Goal: Task Accomplishment & Management: Use online tool/utility

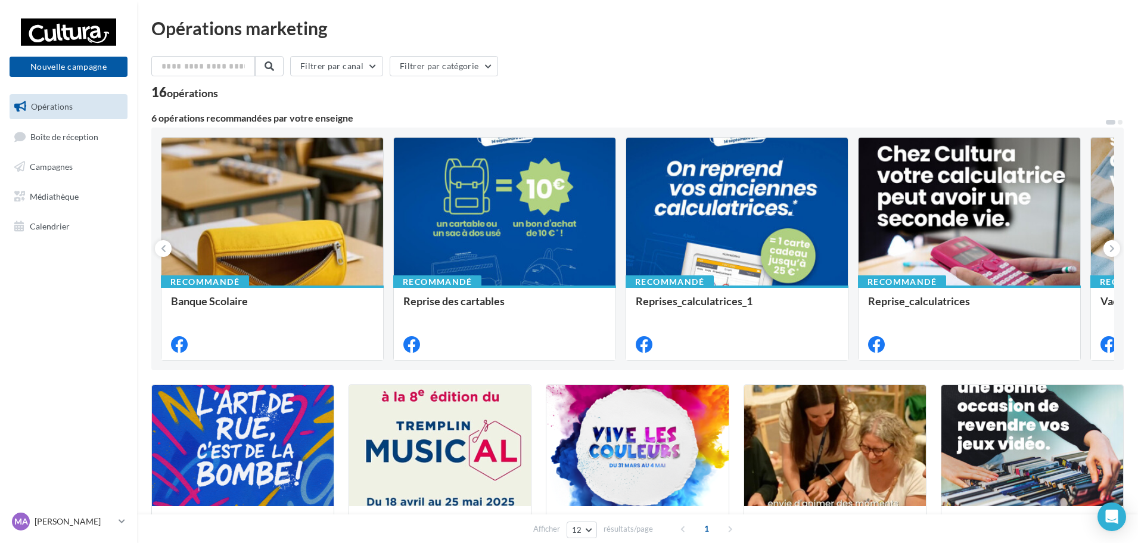
click at [64, 108] on span "Opérations" at bounding box center [52, 106] width 42 height 10
click at [36, 135] on span "Boîte de réception" at bounding box center [64, 136] width 68 height 10
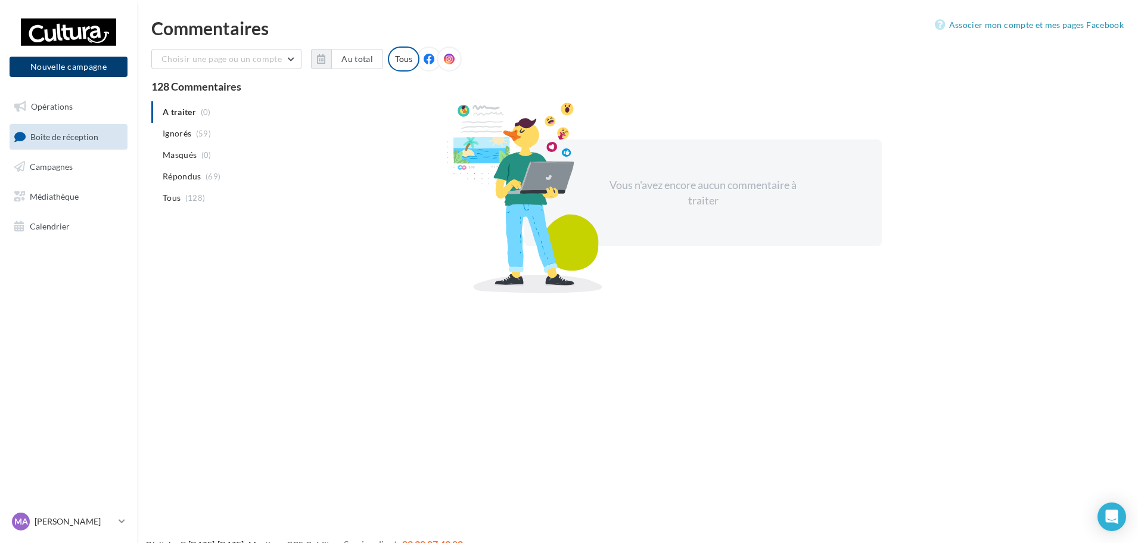
click at [69, 66] on button "Nouvelle campagne" at bounding box center [69, 67] width 118 height 20
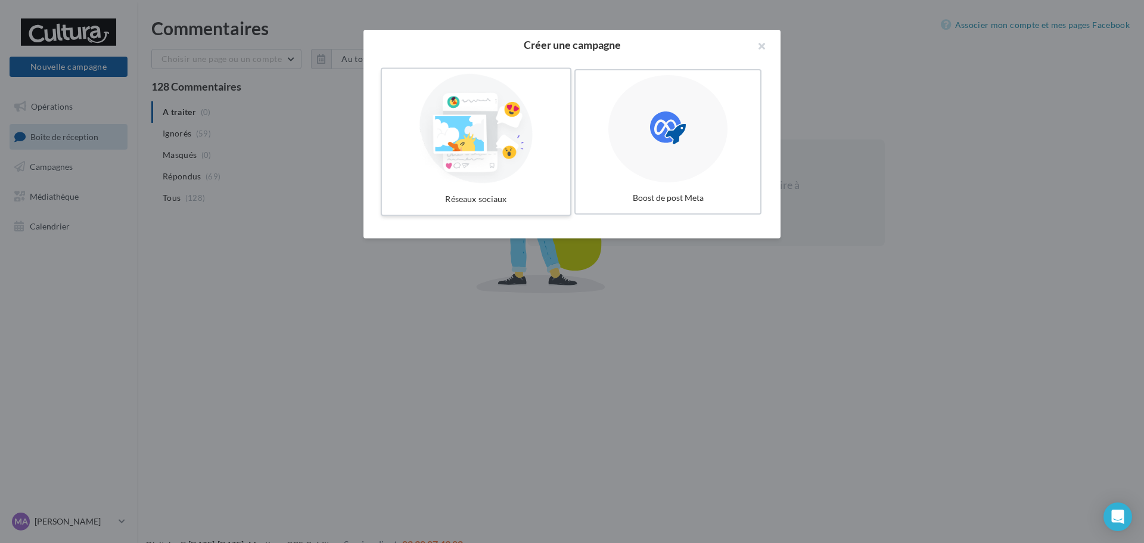
click at [521, 149] on div at bounding box center [476, 129] width 179 height 110
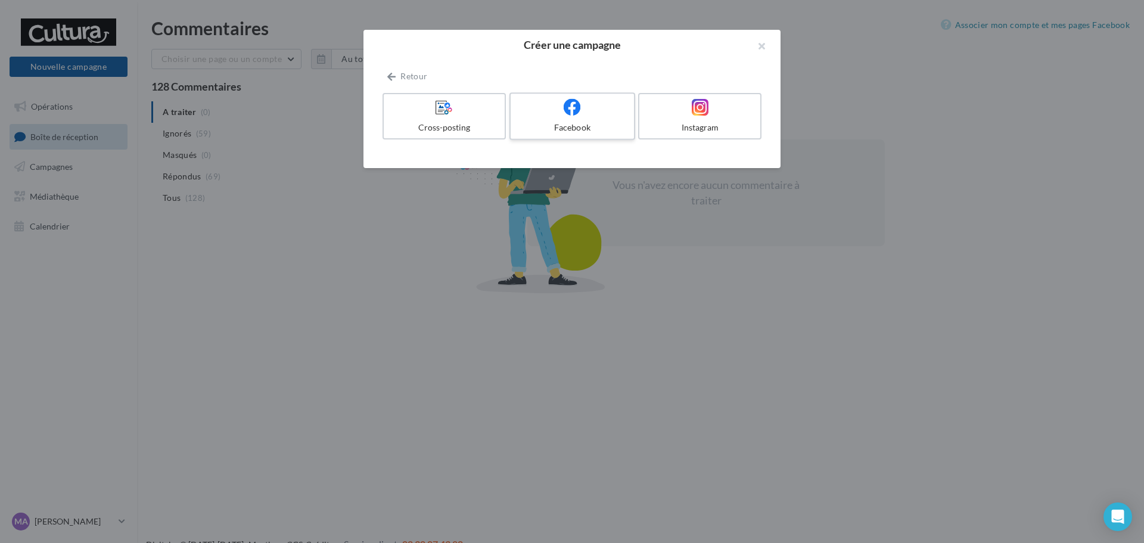
click at [582, 116] on div at bounding box center [571, 107] width 113 height 18
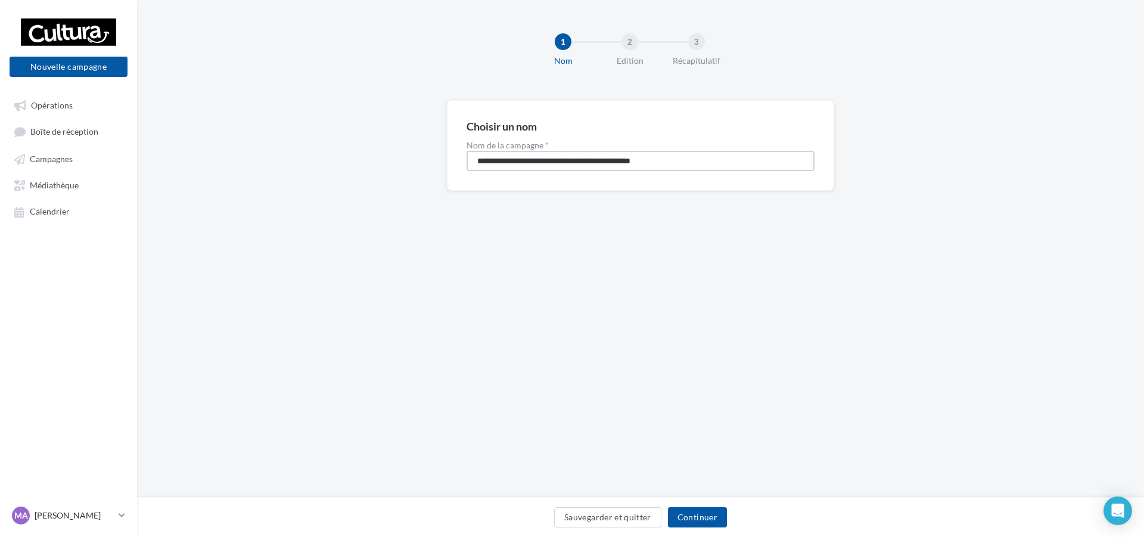
drag, startPoint x: 689, startPoint y: 164, endPoint x: 452, endPoint y: 166, distance: 237.1
click at [452, 166] on div "**********" at bounding box center [640, 145] width 387 height 91
type input "*****"
click at [691, 245] on div "1 Nom 2 Edition 3 Récapitulatif Choisir un nom Nom de la campagne * ***** Sauve…" at bounding box center [640, 249] width 1007 height 498
click at [710, 517] on button "Continuer" at bounding box center [697, 517] width 59 height 20
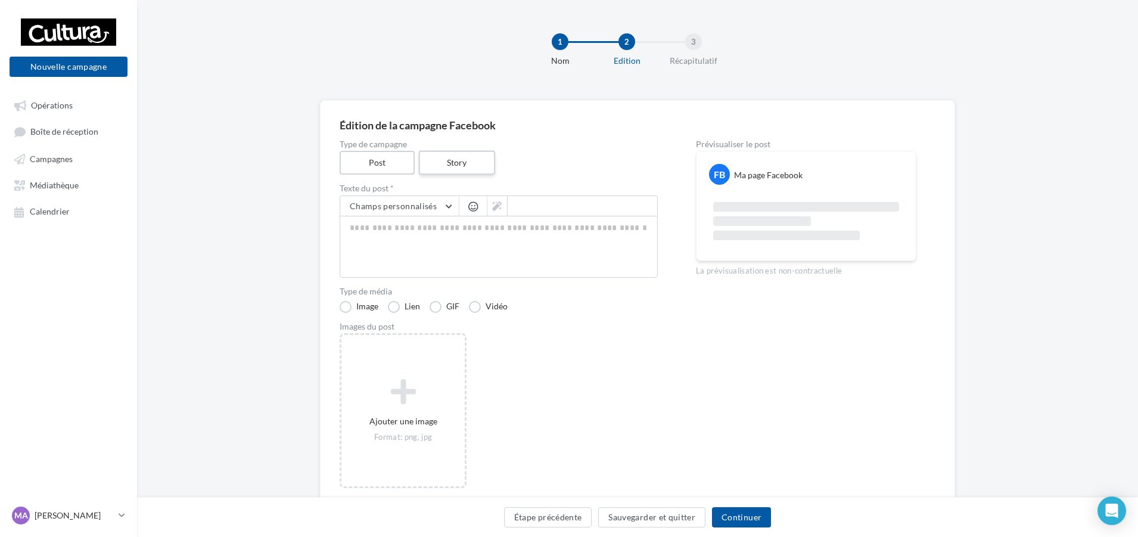
click at [470, 164] on label "Story" at bounding box center [456, 163] width 76 height 24
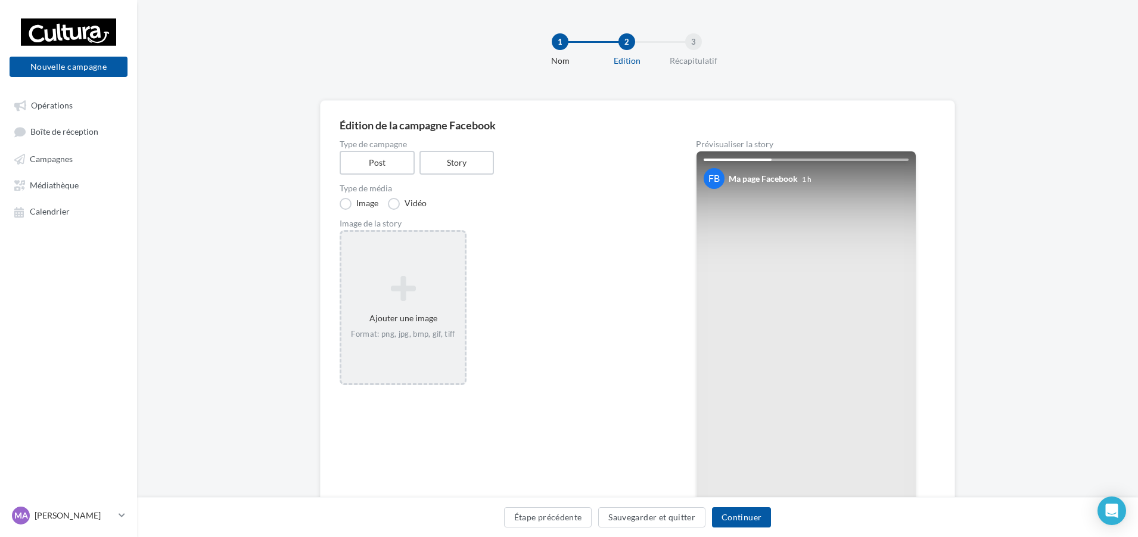
click at [421, 277] on icon at bounding box center [403, 288] width 114 height 29
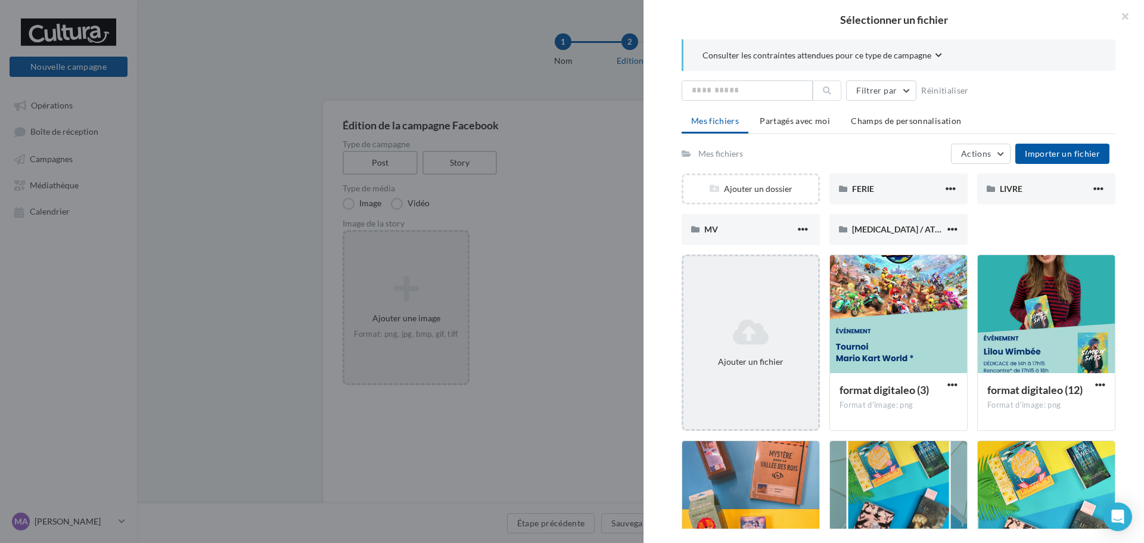
click at [789, 338] on icon at bounding box center [750, 332] width 125 height 29
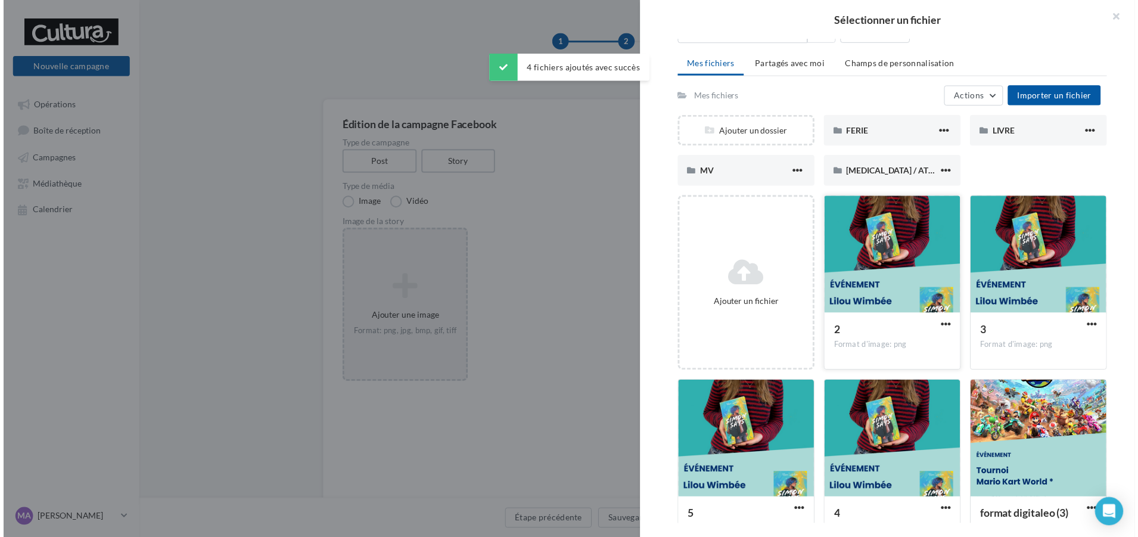
scroll to position [60, 0]
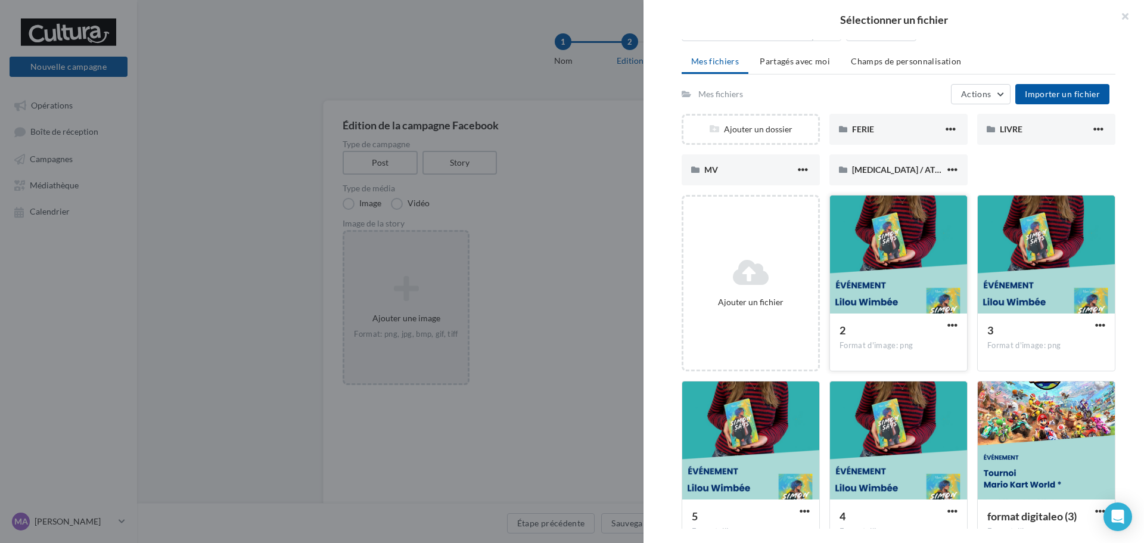
click at [887, 256] on div at bounding box center [898, 254] width 137 height 119
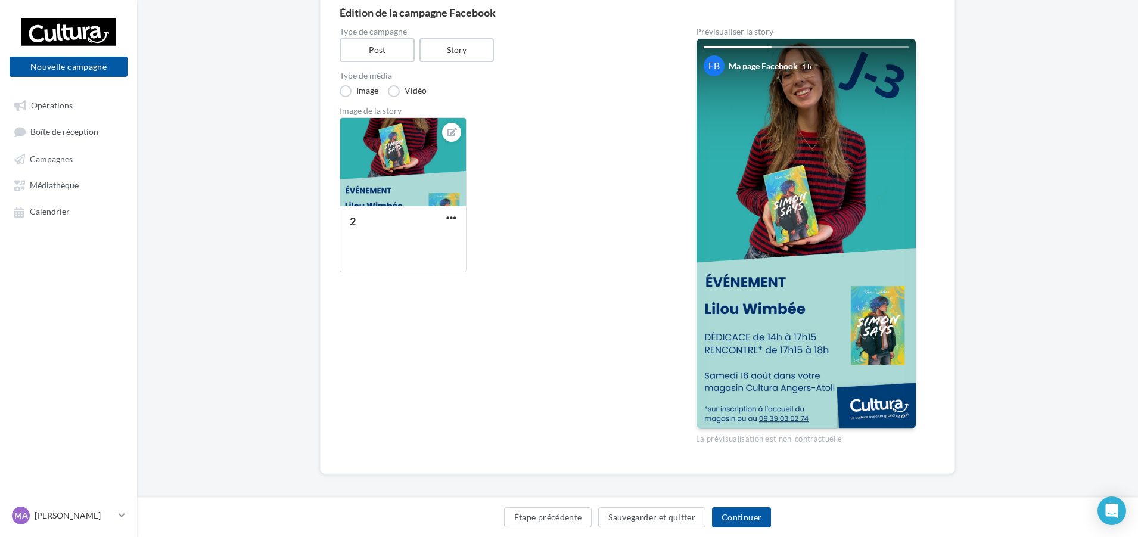
scroll to position [119, 0]
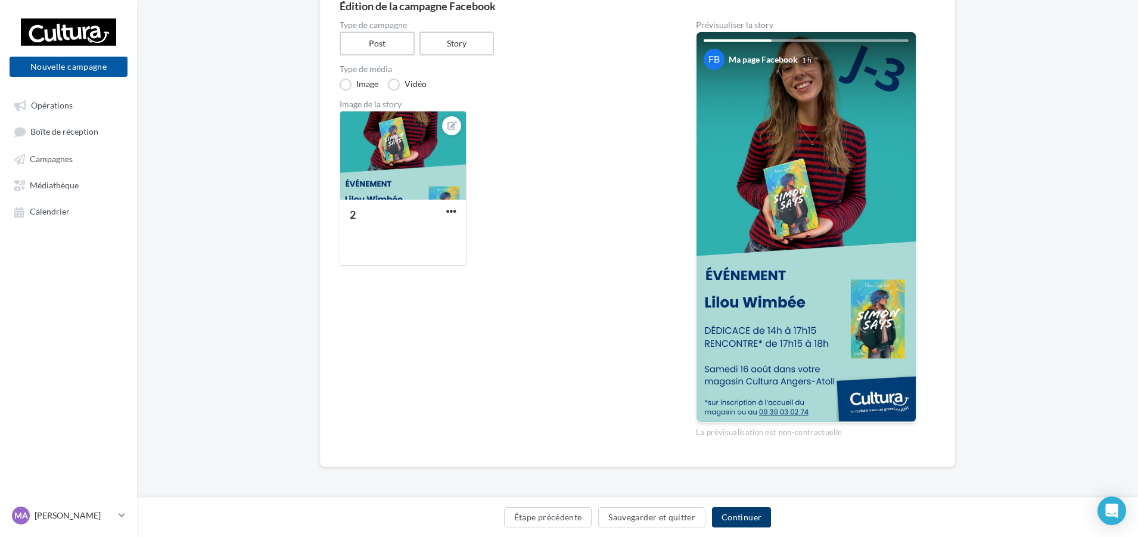
click at [747, 518] on button "Continuer" at bounding box center [741, 517] width 59 height 20
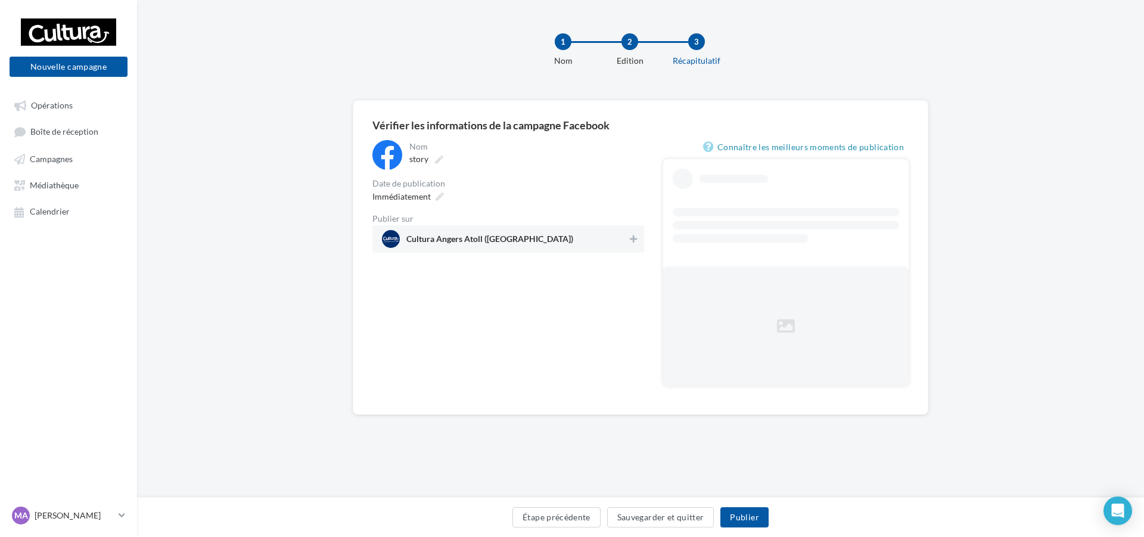
click at [599, 243] on span "Cultura Angers Atoll (Beaucouzé)" at bounding box center [504, 239] width 245 height 18
click at [436, 201] on icon at bounding box center [440, 196] width 8 height 8
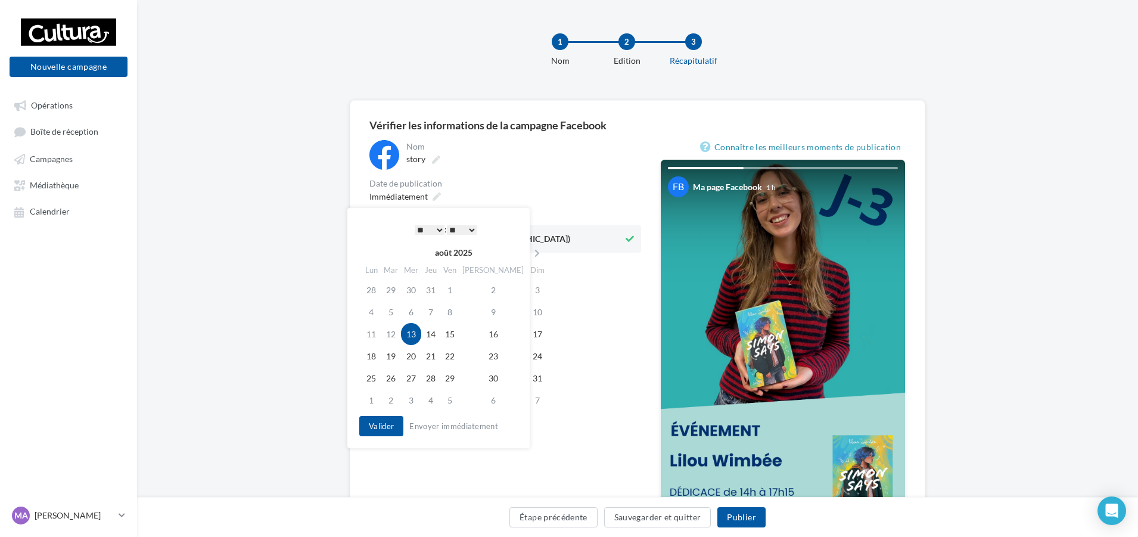
click at [545, 298] on div "Nom ***** story Date de publication Immédiatement Publier sur Cultura Angers At…" at bounding box center [505, 375] width 272 height 470
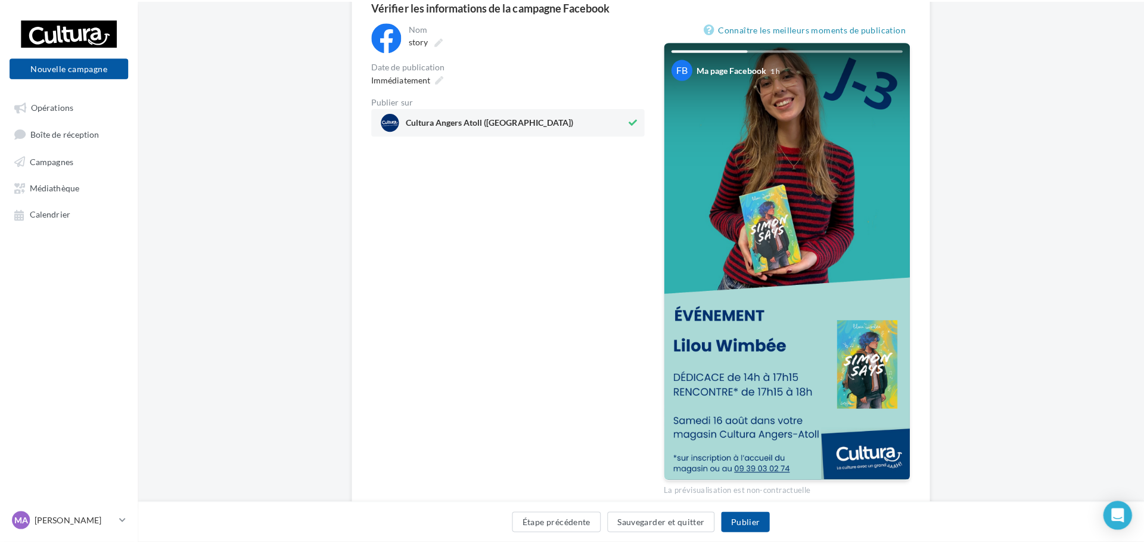
scroll to position [119, 0]
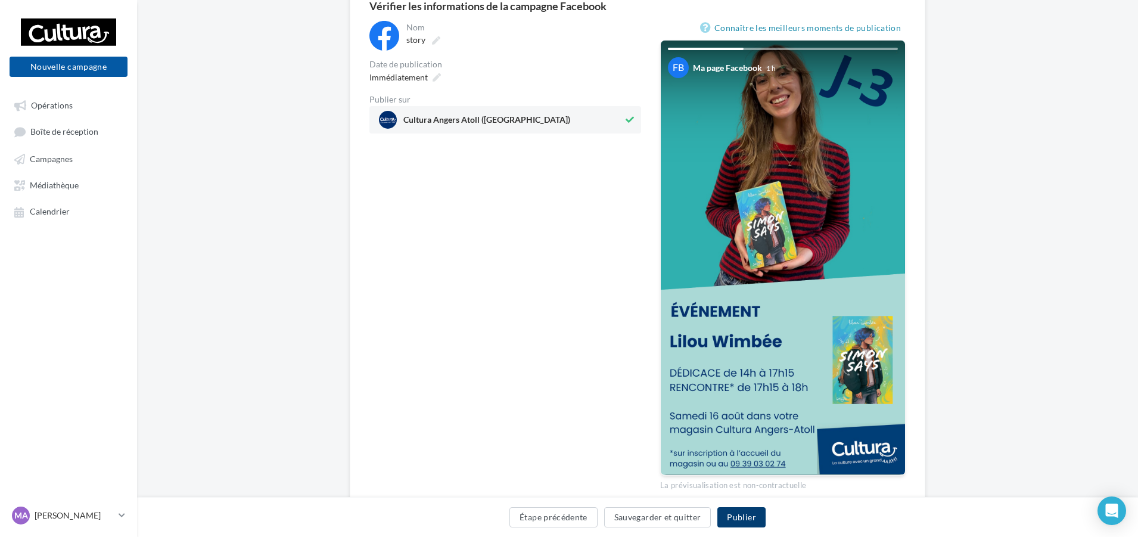
click at [741, 522] on button "Publier" at bounding box center [741, 517] width 48 height 20
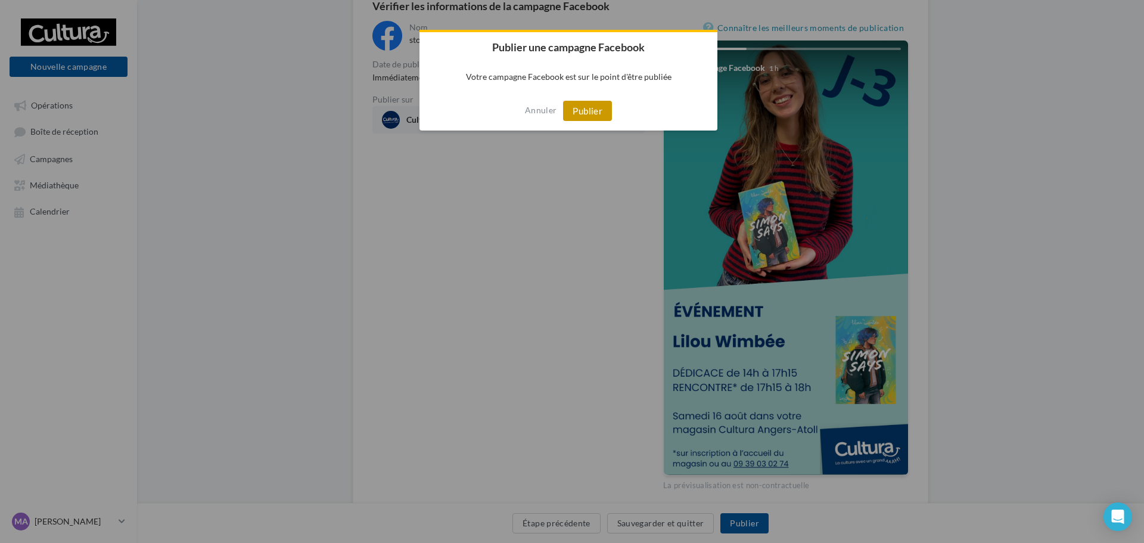
click at [602, 113] on button "Publier" at bounding box center [587, 111] width 49 height 20
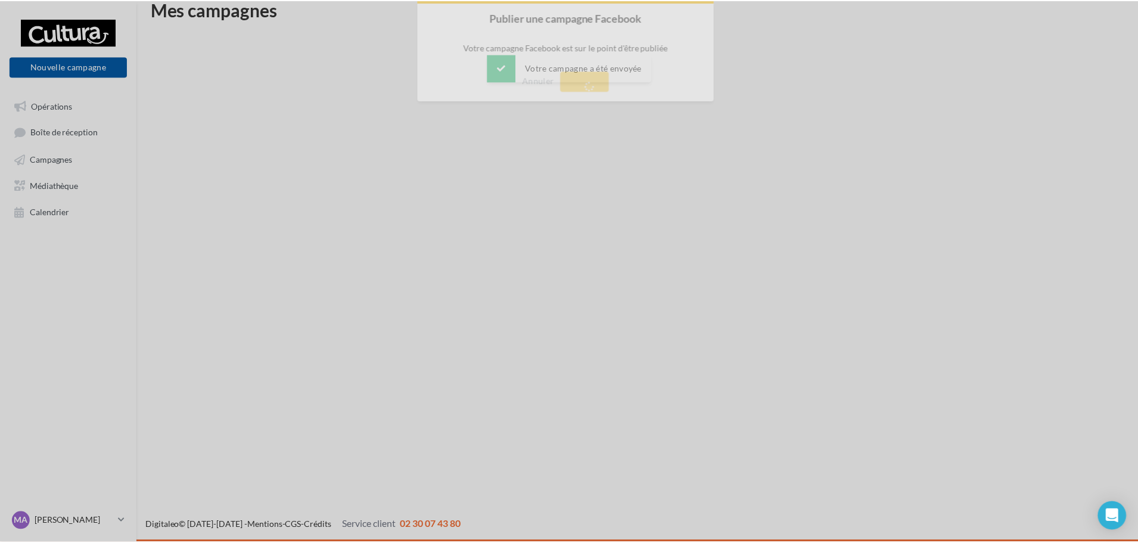
scroll to position [19, 0]
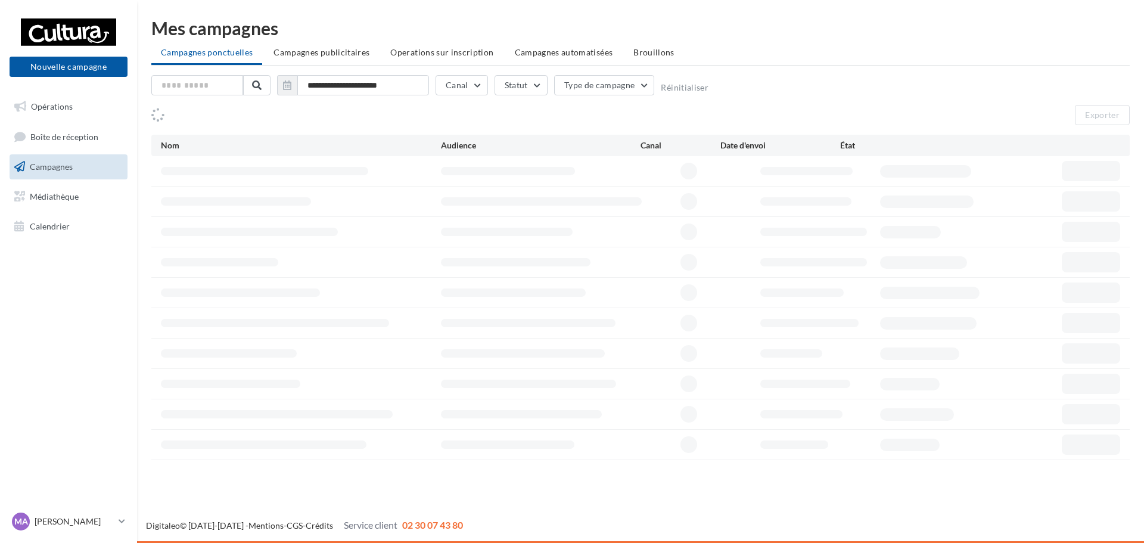
click at [62, 69] on button "Nouvelle campagne" at bounding box center [69, 67] width 118 height 20
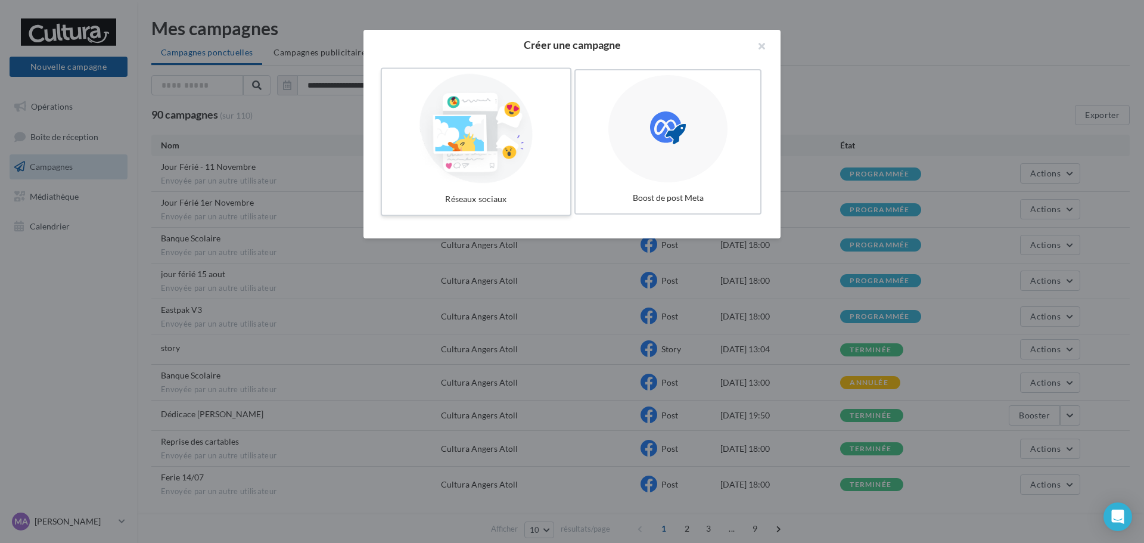
click at [511, 142] on div at bounding box center [476, 129] width 179 height 110
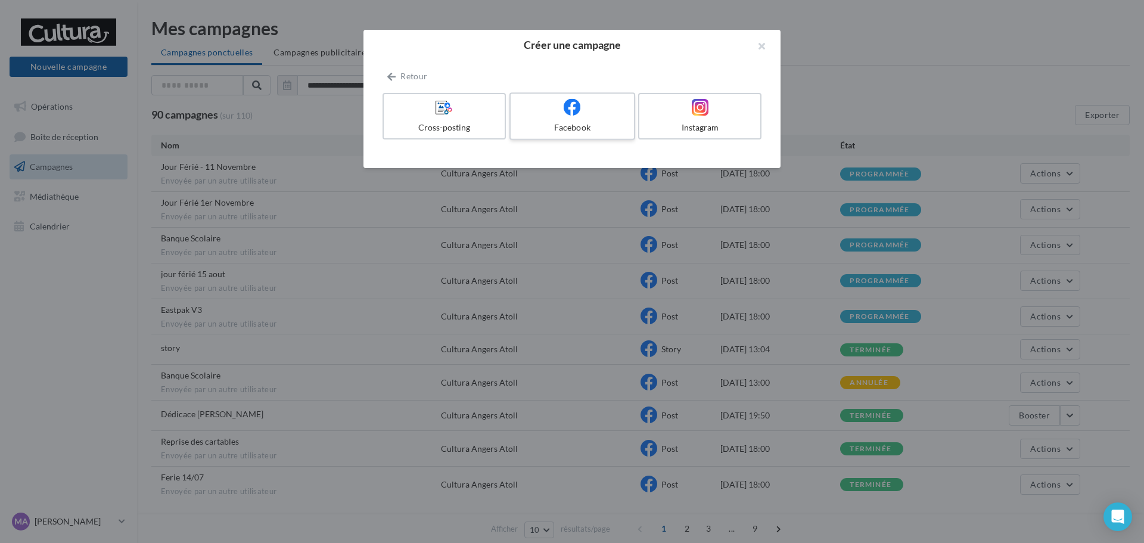
click at [610, 119] on label "Facebook" at bounding box center [572, 116] width 126 height 48
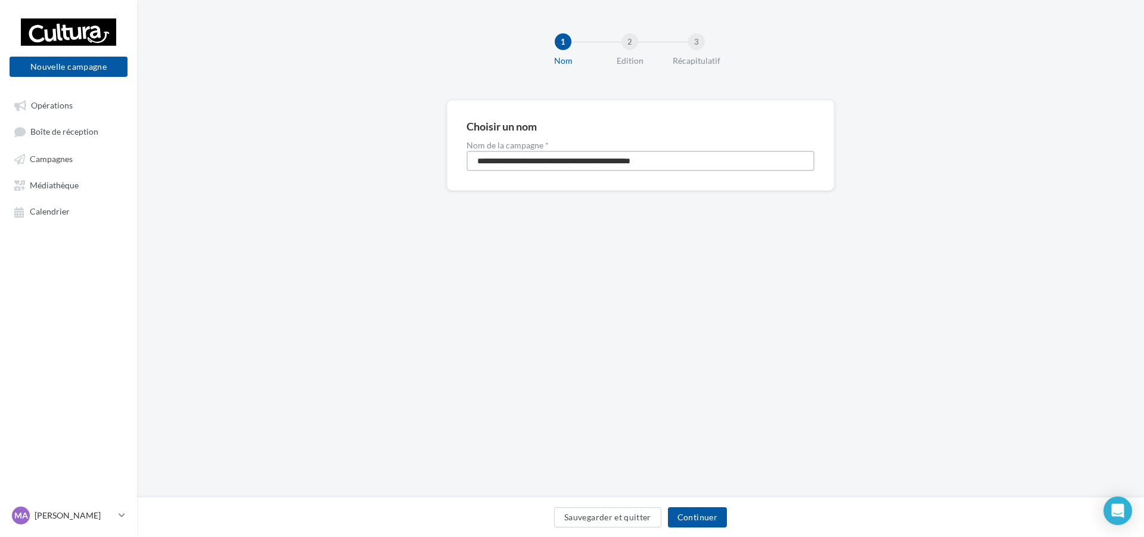
click at [584, 164] on input "**********" at bounding box center [641, 161] width 348 height 20
click at [700, 521] on button "Continuer" at bounding box center [697, 517] width 59 height 20
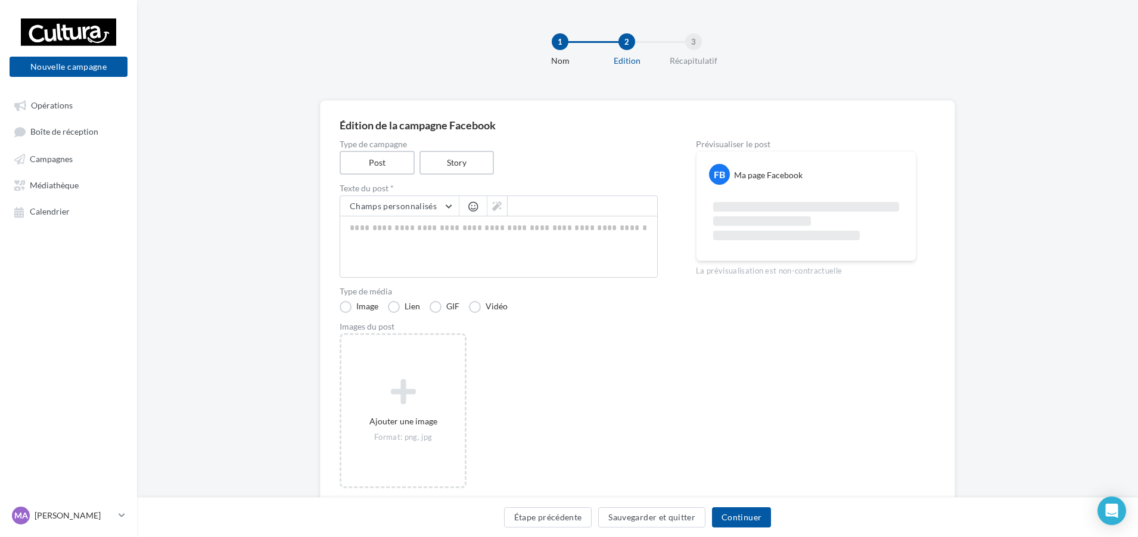
click at [458, 150] on div "Type de campagne Post Story" at bounding box center [499, 157] width 318 height 35
click at [458, 170] on label "Story" at bounding box center [456, 163] width 76 height 24
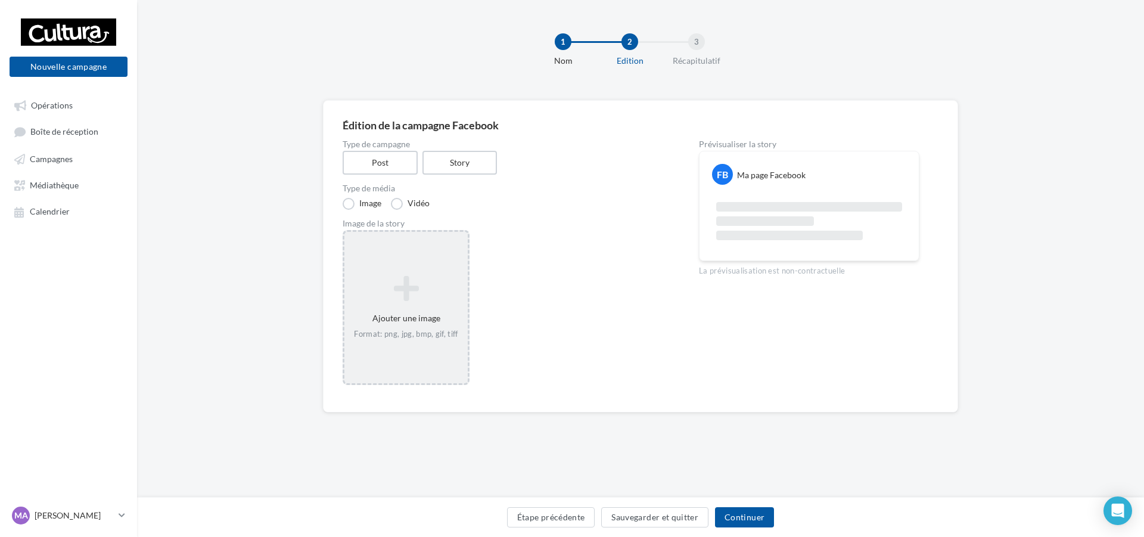
click at [430, 306] on div "Ajouter une image Format: png, jpg, bmp, gif, tiff" at bounding box center [405, 307] width 123 height 76
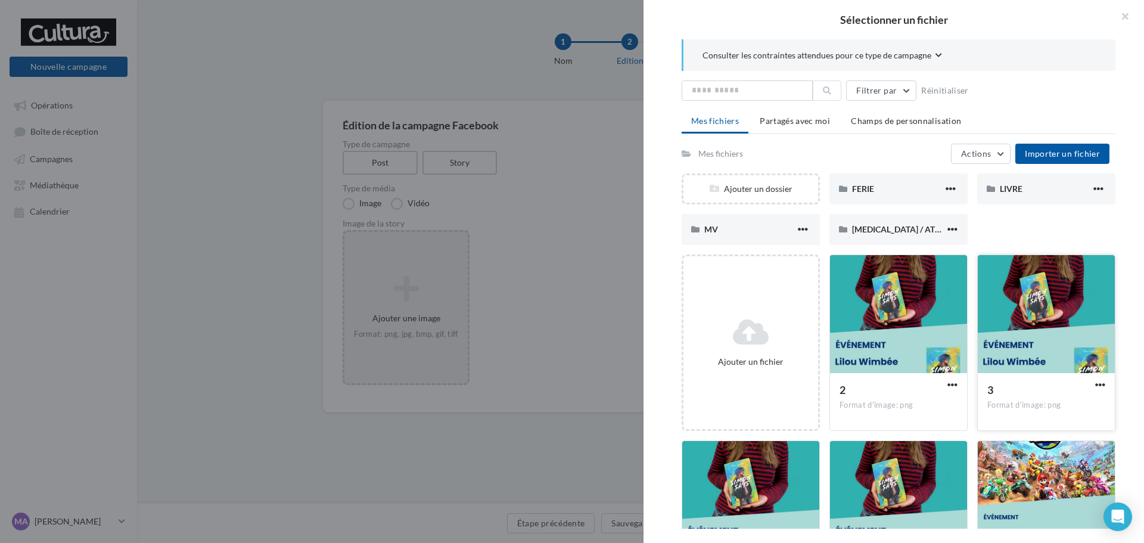
click at [1051, 325] on div at bounding box center [1046, 314] width 137 height 119
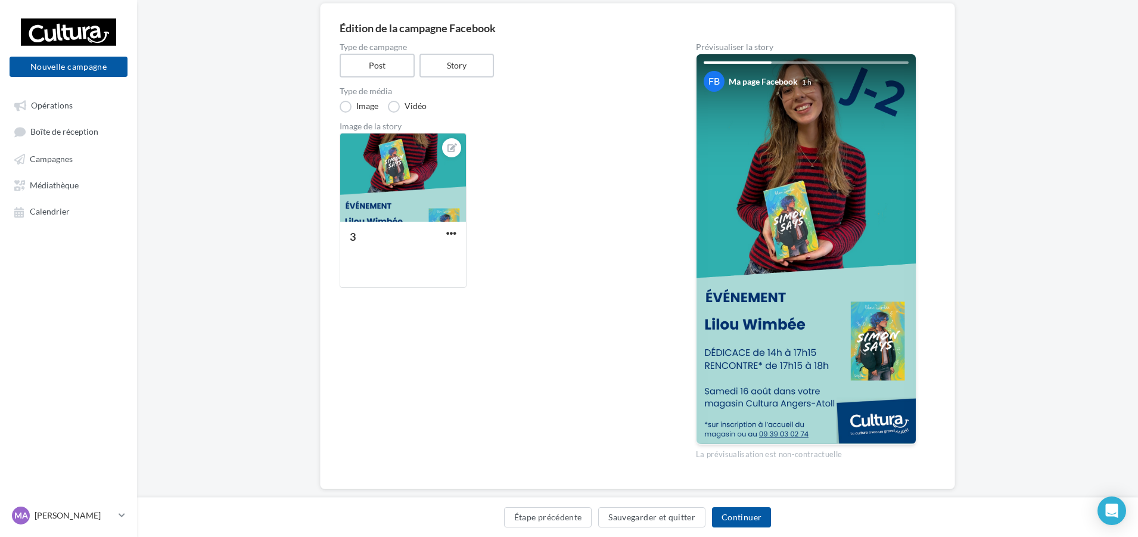
scroll to position [120, 0]
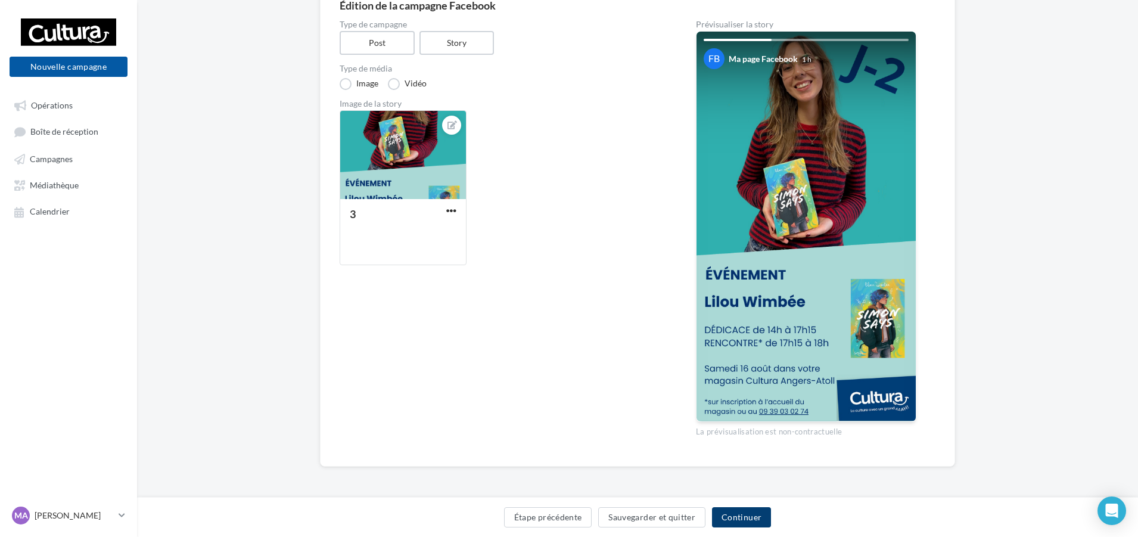
click at [746, 514] on button "Continuer" at bounding box center [741, 517] width 59 height 20
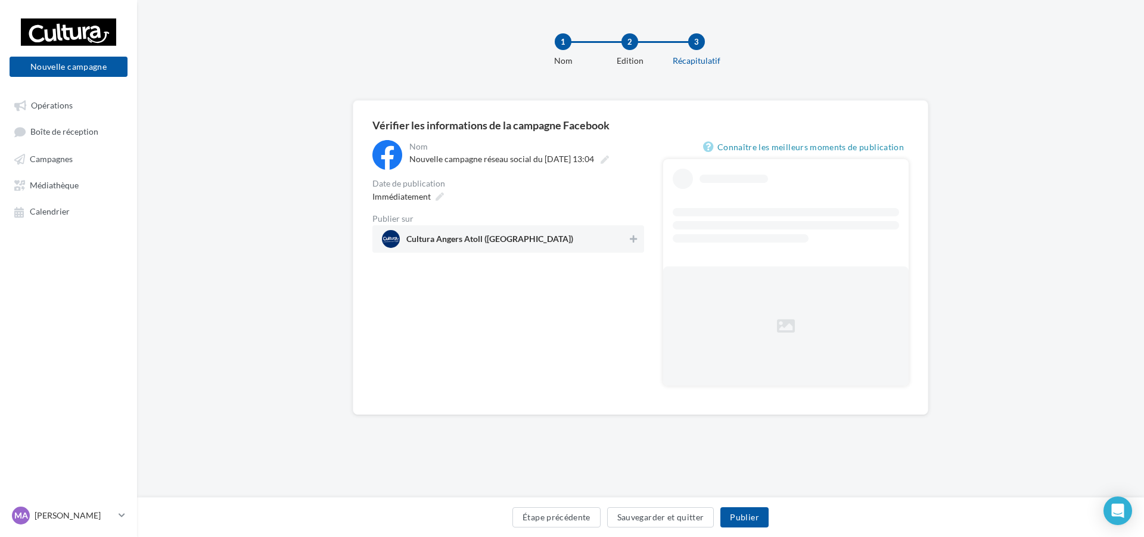
click at [543, 238] on span "Cultura Angers Atoll (Beaucouzé)" at bounding box center [504, 239] width 245 height 18
click at [429, 197] on span "Immédiatement" at bounding box center [401, 196] width 58 height 10
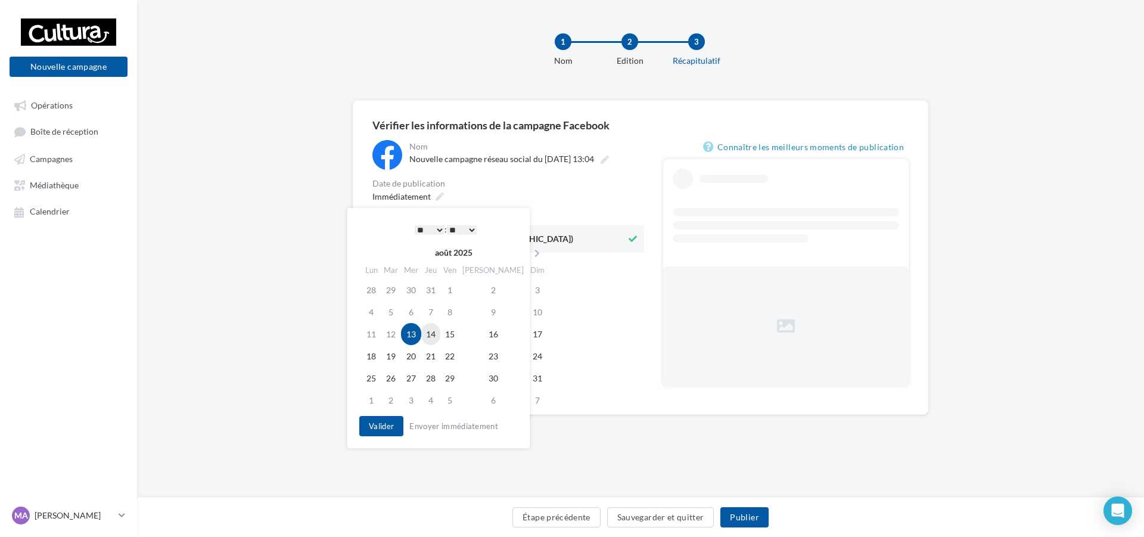
click at [433, 337] on td "14" at bounding box center [430, 334] width 19 height 22
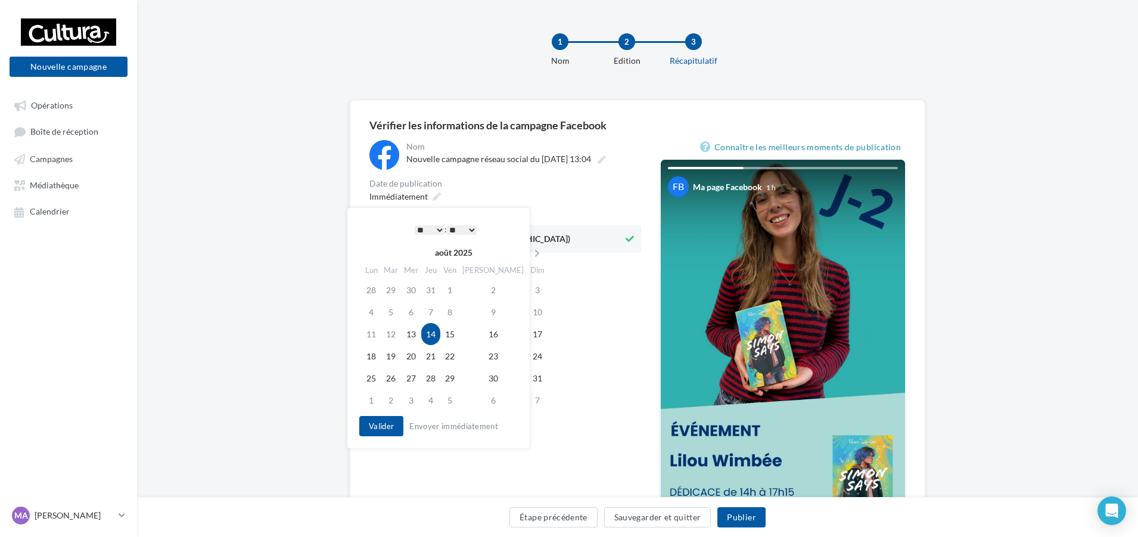
click at [439, 229] on select "* * * * * * * * * * ** ** ** ** ** ** ** ** ** ** ** ** ** **" at bounding box center [430, 230] width 30 height 10
click at [468, 231] on select "** ** ** ** ** **" at bounding box center [459, 230] width 30 height 10
click at [467, 228] on select "** ** ** ** ** **" at bounding box center [459, 230] width 30 height 10
click at [430, 232] on select "* * * * * * * * * * ** ** ** ** ** ** ** ** ** ** ** ** ** **" at bounding box center [427, 230] width 30 height 10
click at [461, 230] on select "** ** ** ** ** **" at bounding box center [459, 230] width 30 height 10
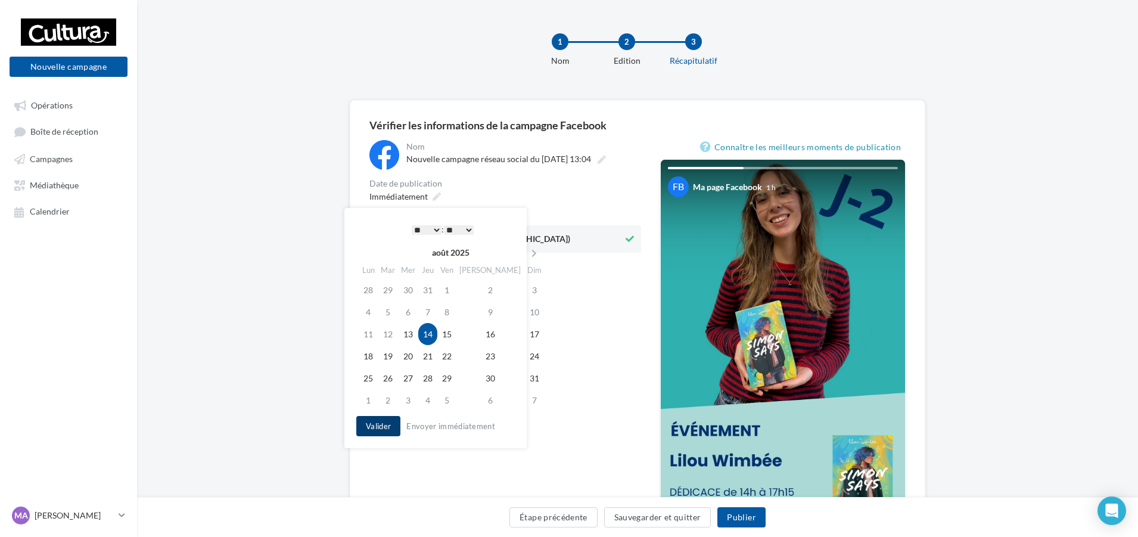
click at [380, 424] on button "Valider" at bounding box center [378, 426] width 44 height 20
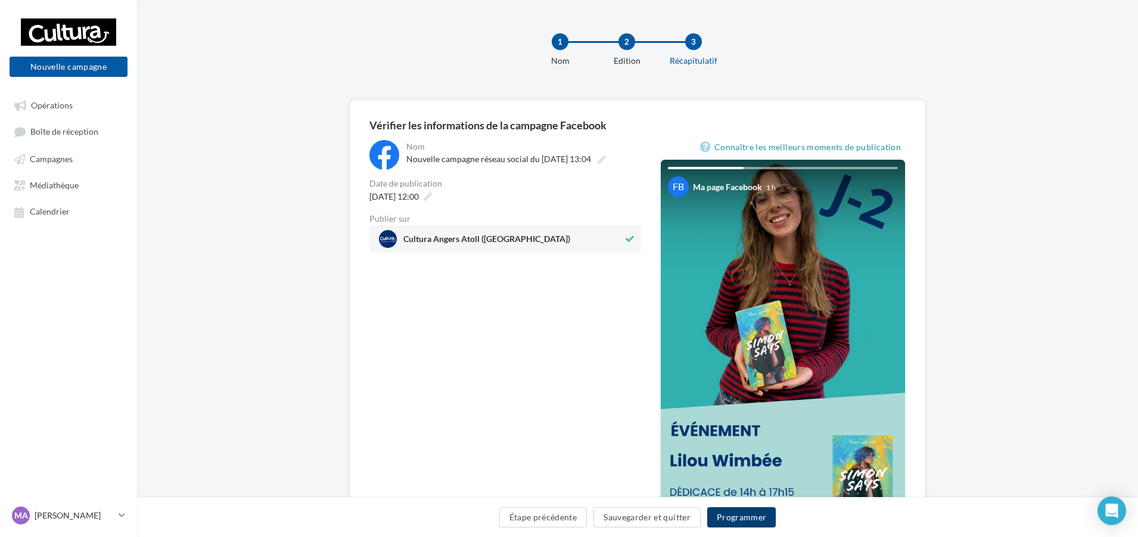
click at [755, 520] on button "Programmer" at bounding box center [741, 517] width 69 height 20
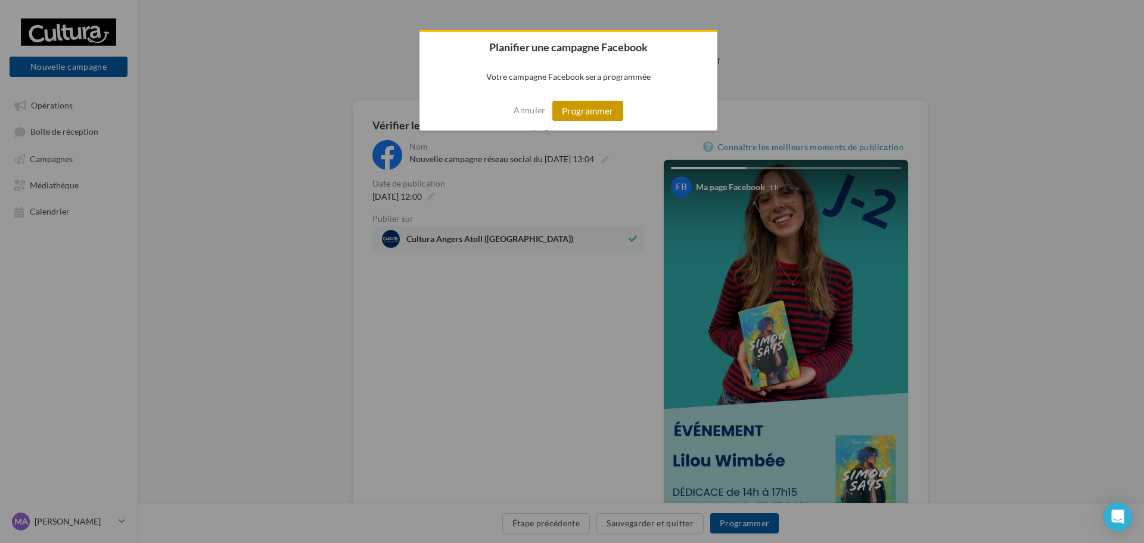
click at [597, 111] on button "Programmer" at bounding box center [587, 111] width 71 height 20
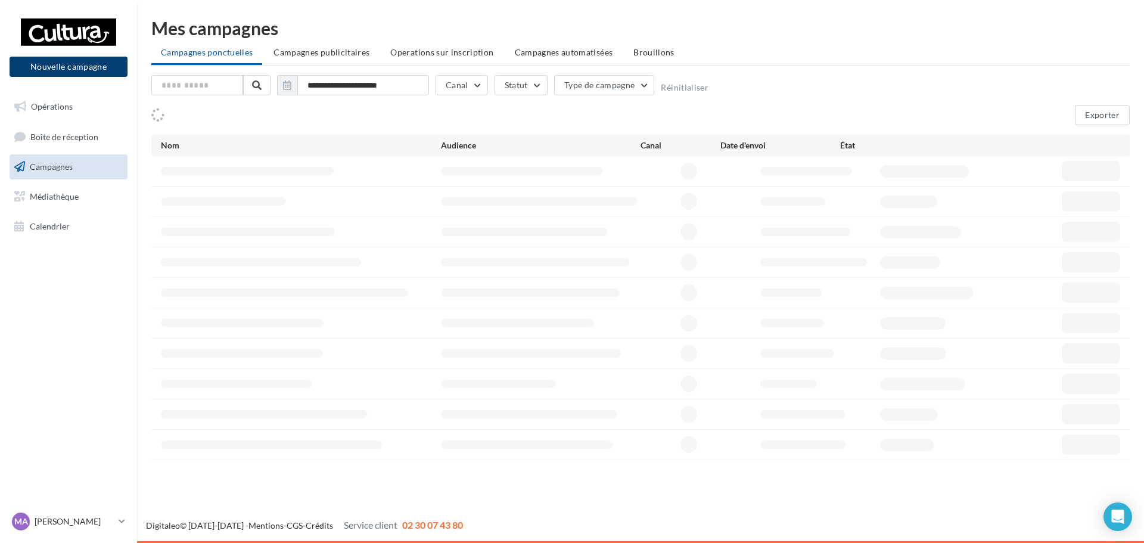
click at [66, 72] on button "Nouvelle campagne" at bounding box center [69, 67] width 118 height 20
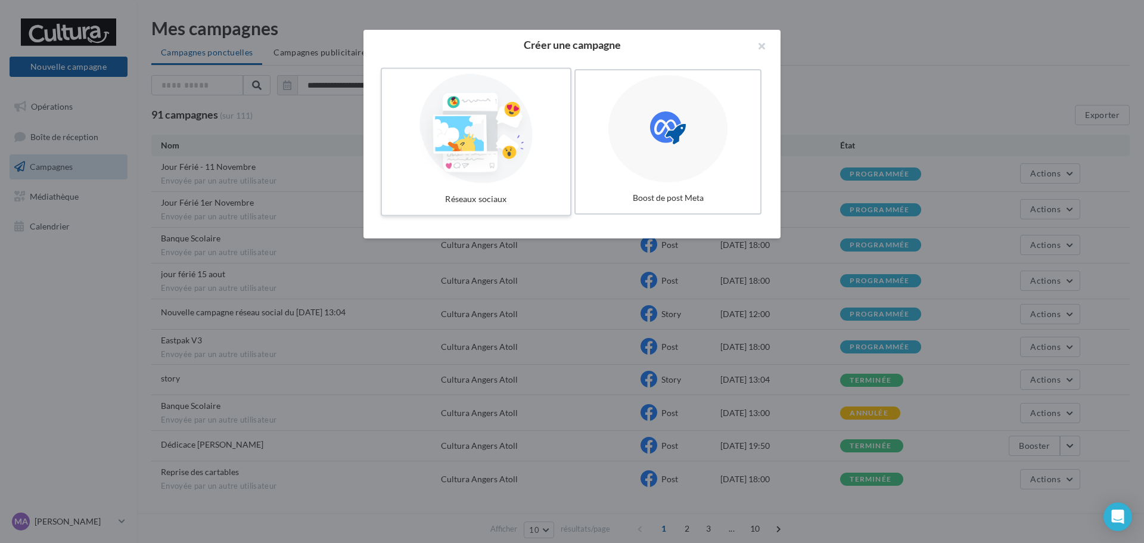
click at [481, 128] on div at bounding box center [476, 129] width 179 height 110
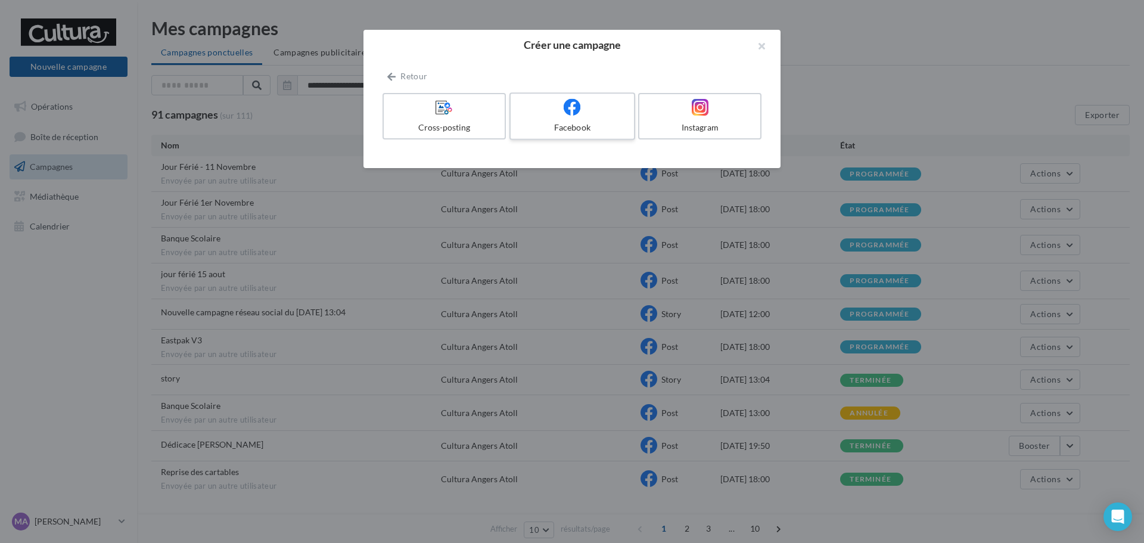
click at [567, 123] on div "Facebook" at bounding box center [571, 128] width 113 height 12
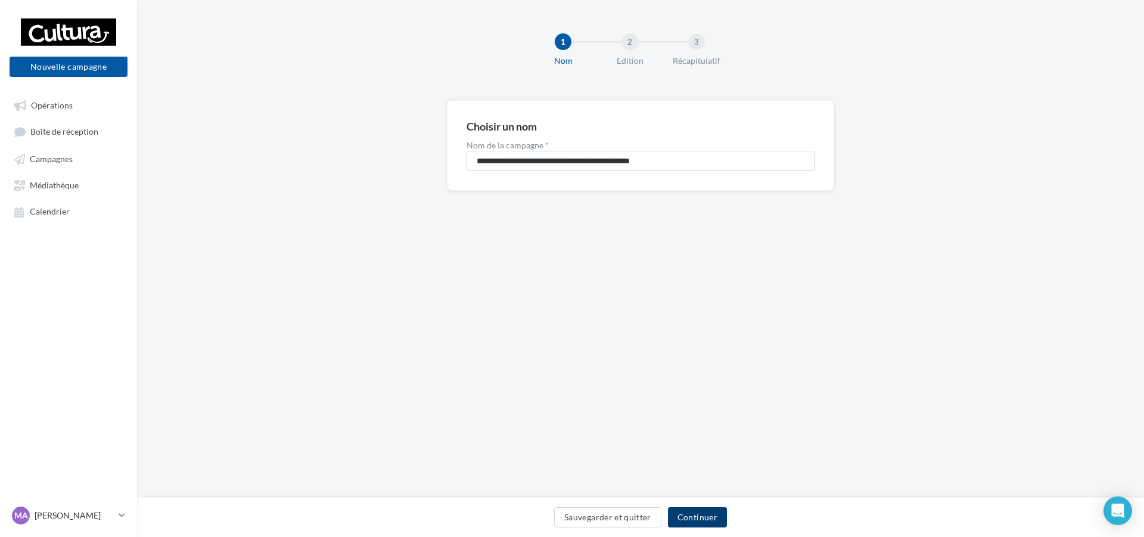
click at [716, 508] on button "Continuer" at bounding box center [697, 517] width 59 height 20
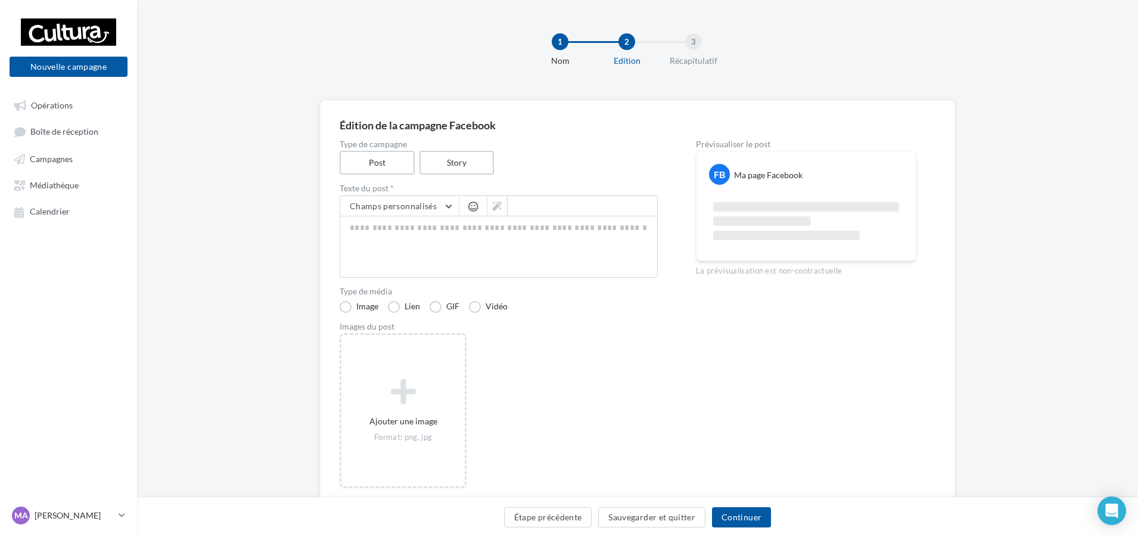
click at [464, 176] on div "Type de campagne Post Story Texte du post * Champs personnalisés Adresse de l'e…" at bounding box center [499, 318] width 318 height 356
click at [464, 169] on label "Story" at bounding box center [456, 163] width 76 height 24
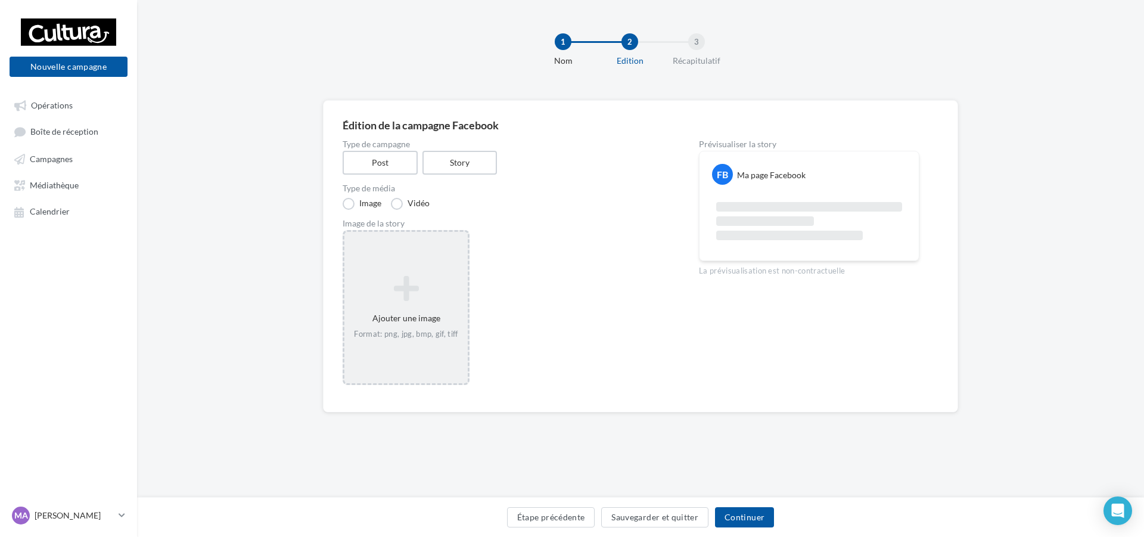
click at [415, 288] on icon at bounding box center [406, 288] width 114 height 29
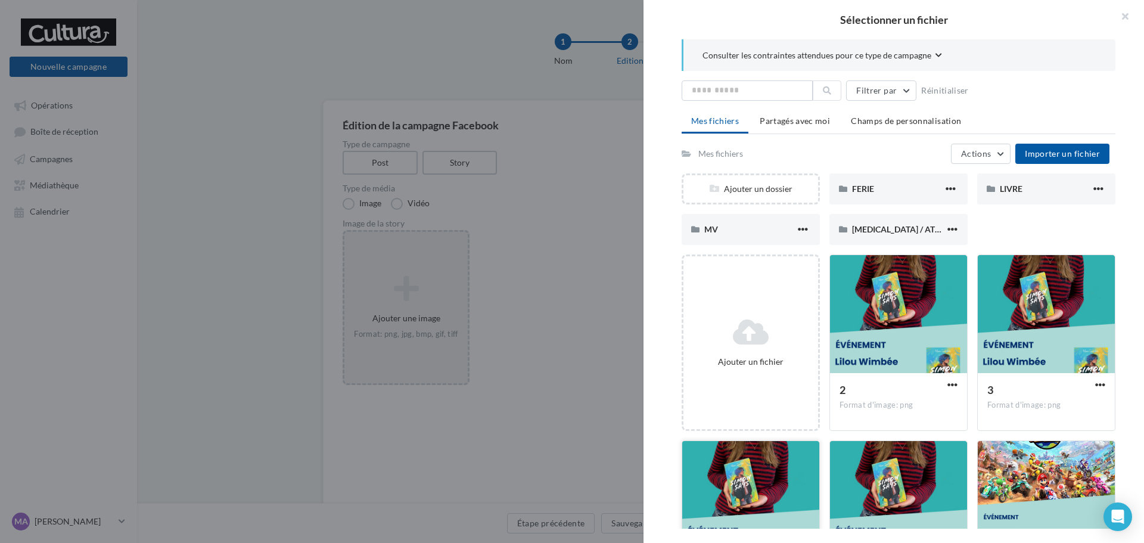
click at [755, 498] on div at bounding box center [750, 500] width 137 height 119
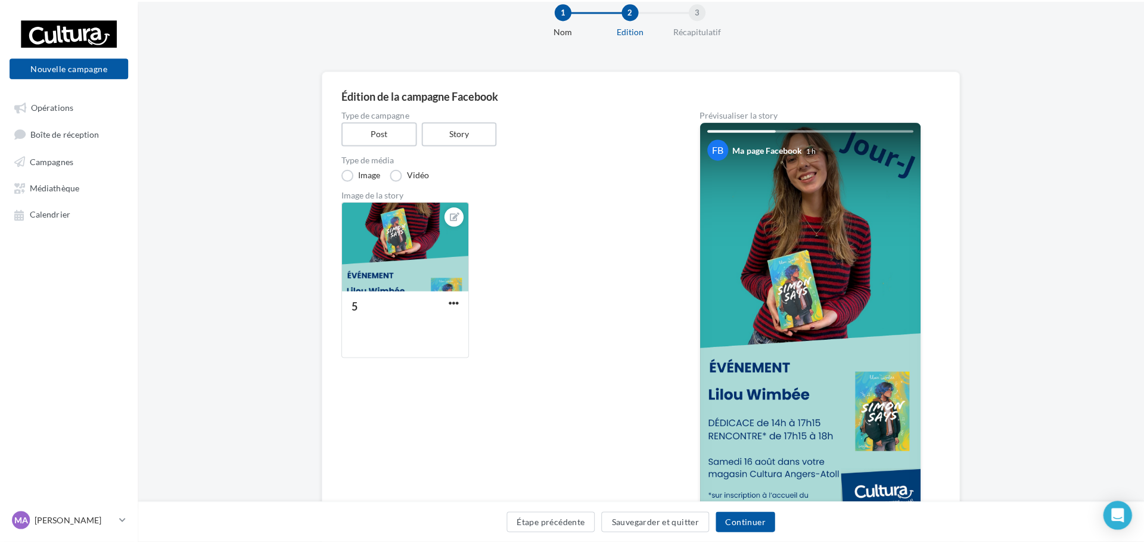
scroll to position [60, 0]
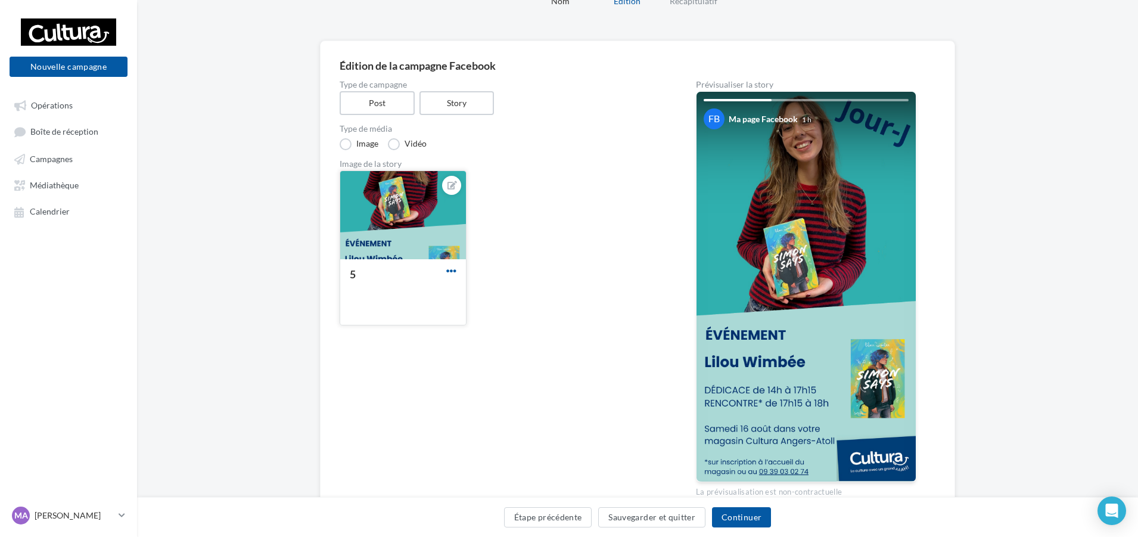
click at [450, 269] on span "button" at bounding box center [451, 271] width 10 height 10
click at [498, 293] on button "Remplacer l'image" at bounding box center [507, 294] width 126 height 31
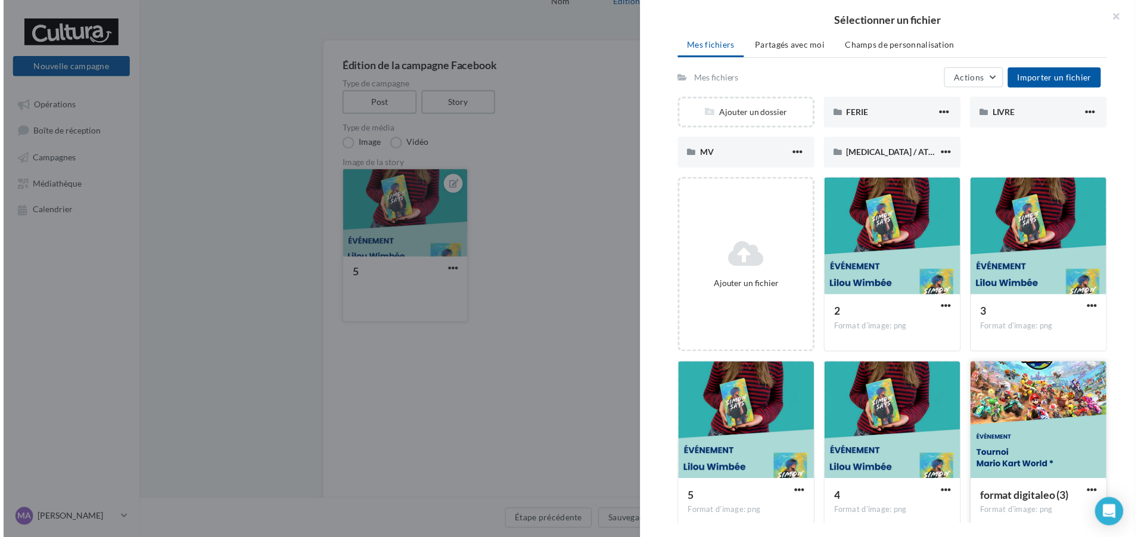
scroll to position [98, 0]
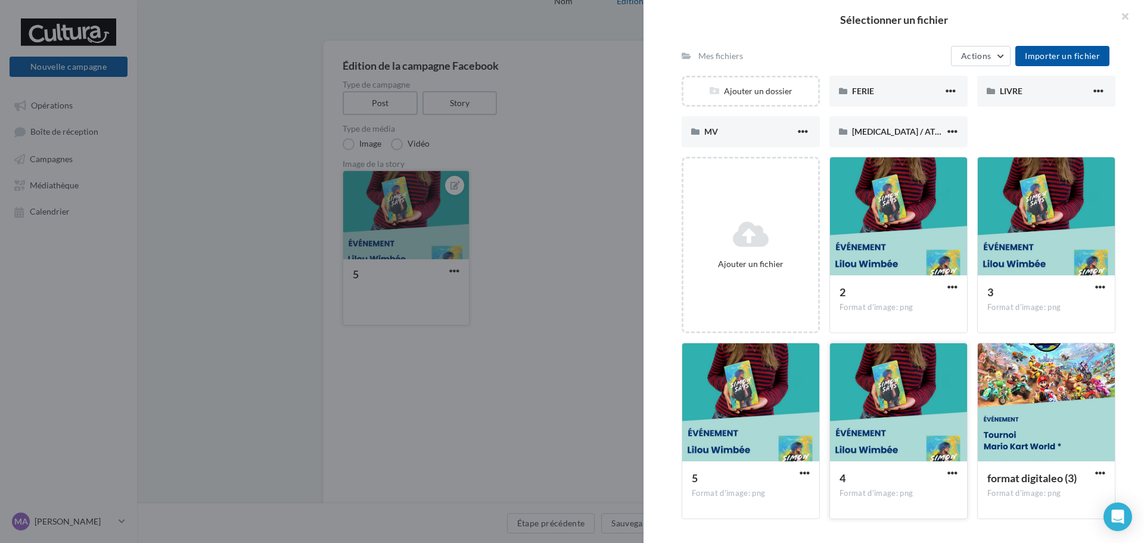
click at [870, 423] on div at bounding box center [898, 402] width 137 height 119
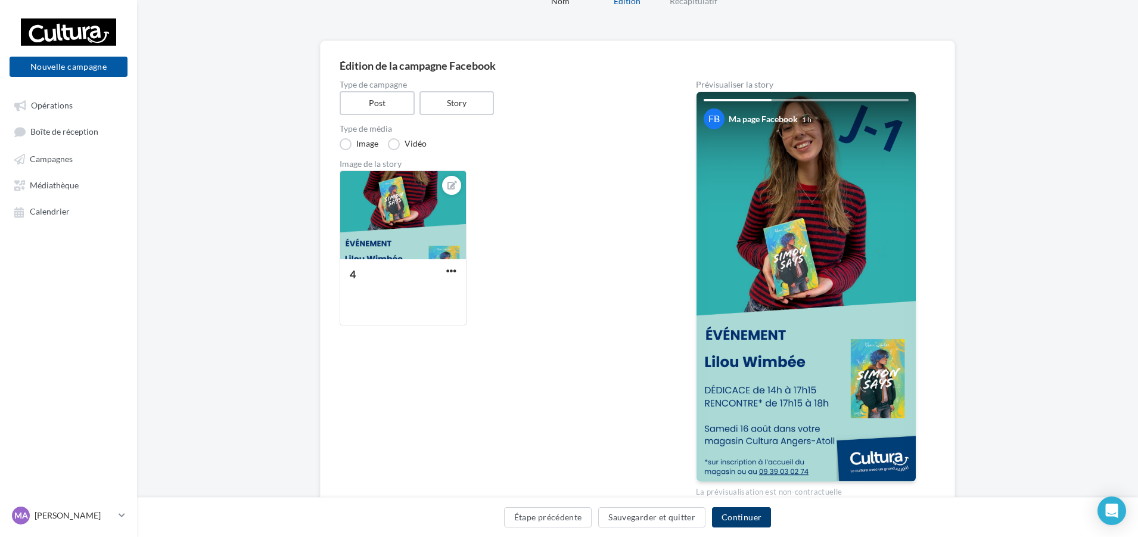
click at [760, 519] on button "Continuer" at bounding box center [741, 517] width 59 height 20
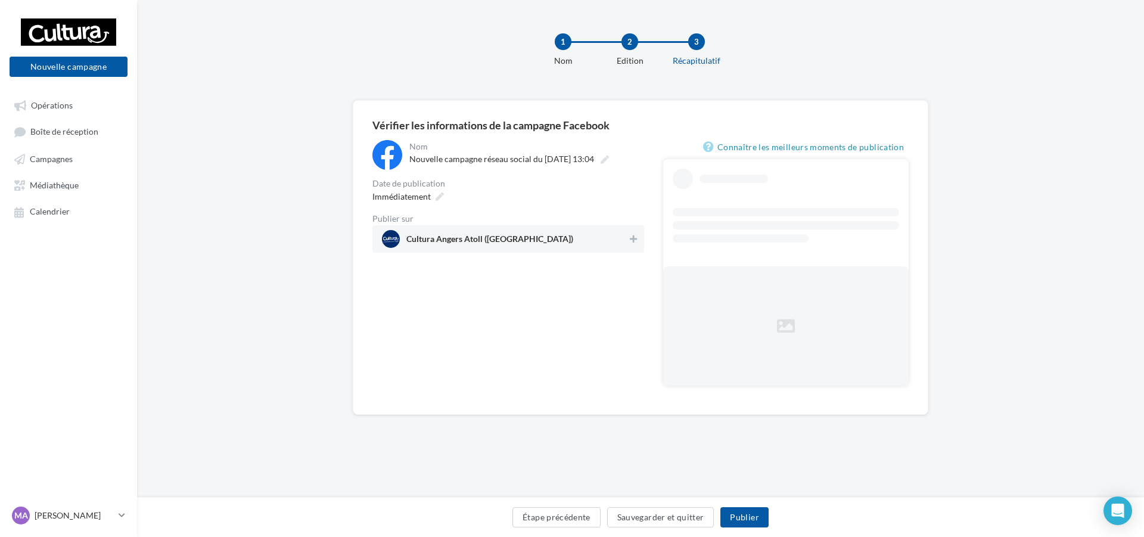
click at [610, 234] on span "Cultura Angers Atoll (Beaucouzé)" at bounding box center [504, 239] width 245 height 18
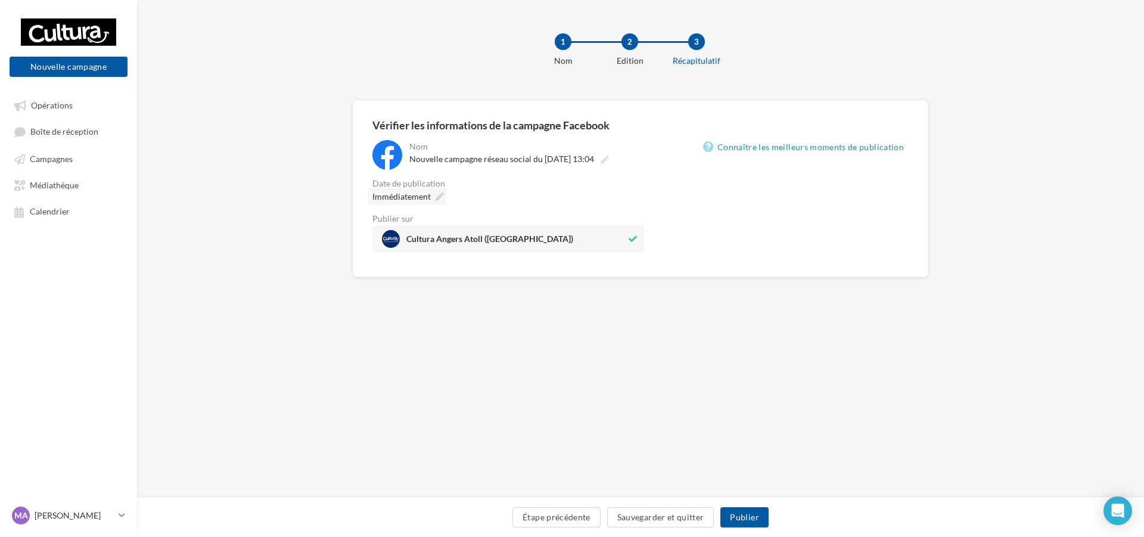
click at [423, 198] on span "Immédiatement" at bounding box center [401, 196] width 58 height 10
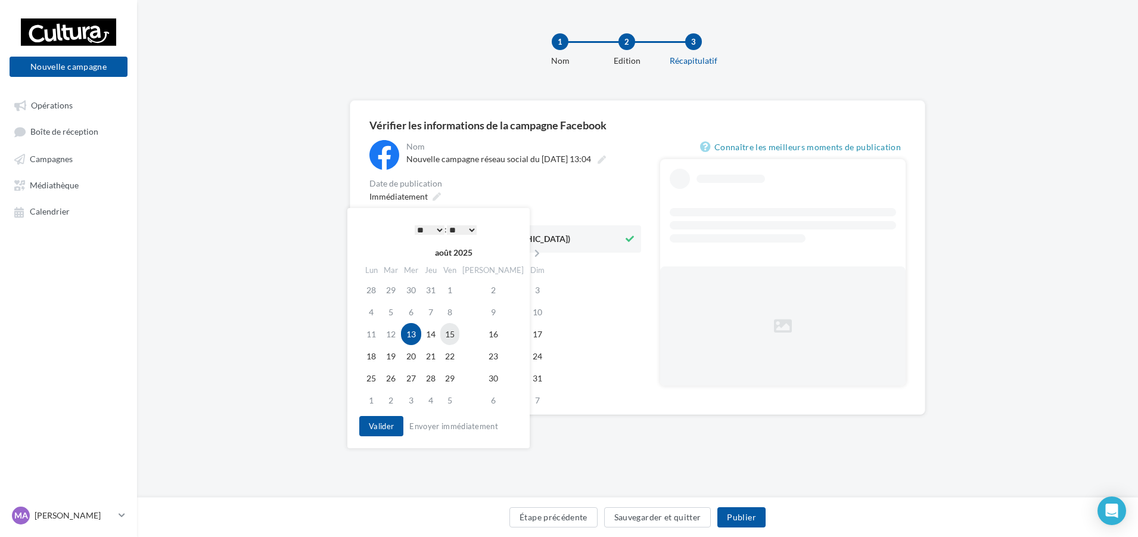
click at [456, 338] on td "15" at bounding box center [449, 334] width 19 height 22
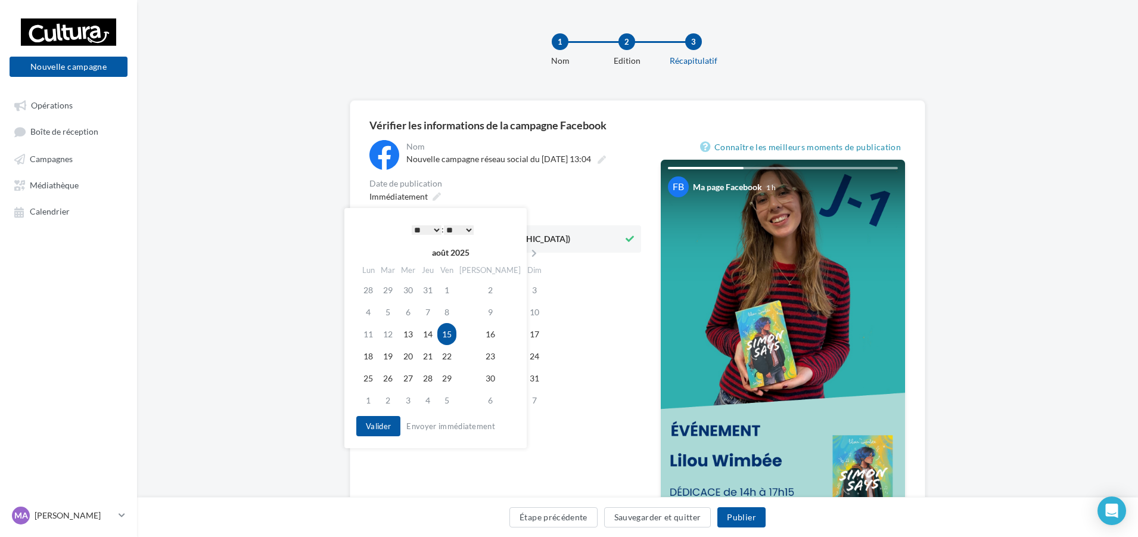
click at [588, 343] on div "**********" at bounding box center [505, 375] width 272 height 470
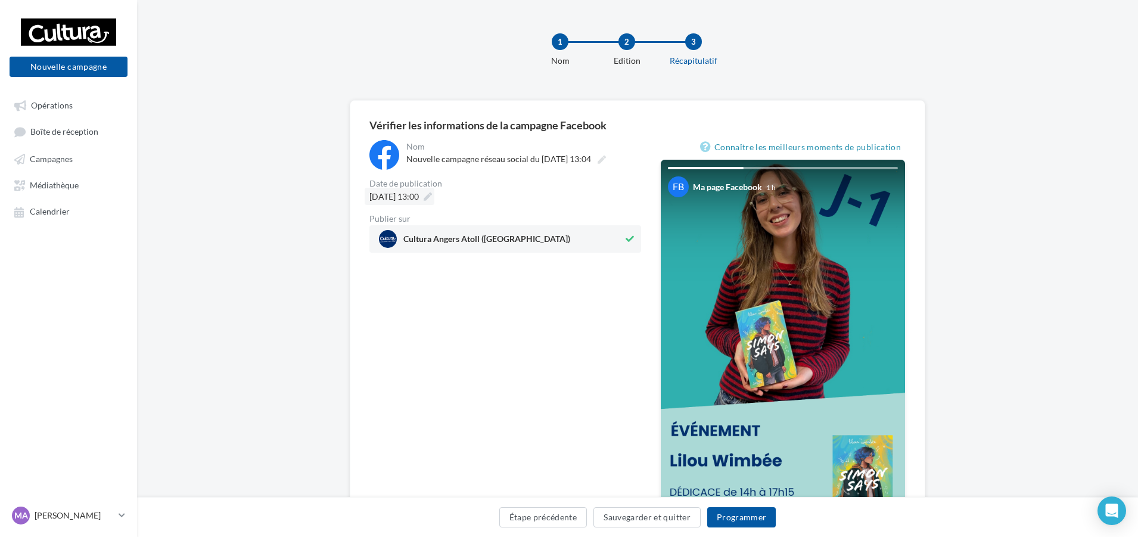
click at [432, 197] on icon at bounding box center [428, 196] width 8 height 8
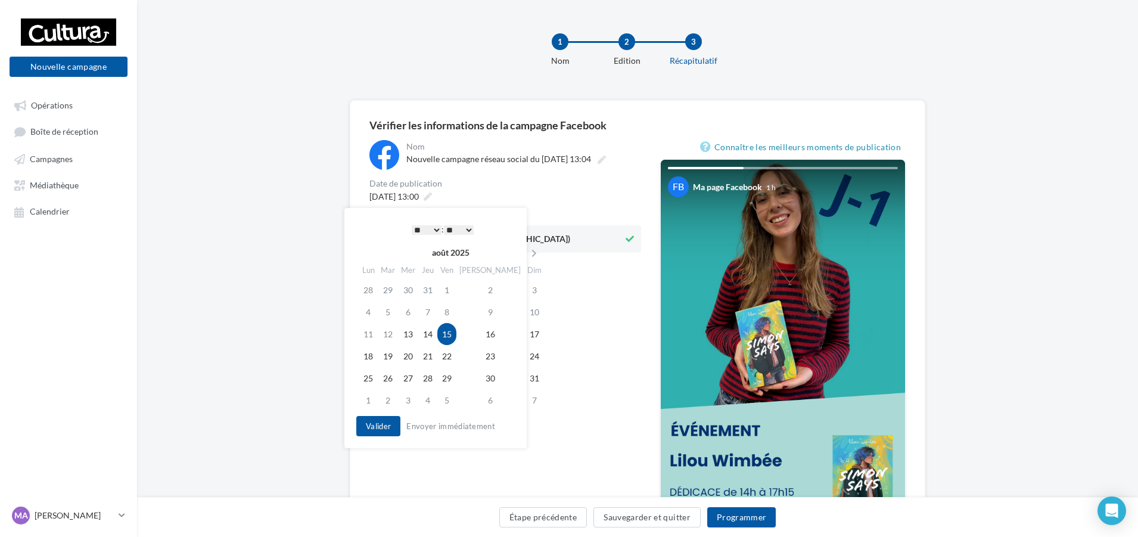
click at [429, 228] on select "* * * * * * * * * * ** ** ** ** ** ** ** ** ** ** ** ** ** **" at bounding box center [427, 230] width 30 height 10
click at [390, 429] on button "Valider" at bounding box center [378, 426] width 44 height 20
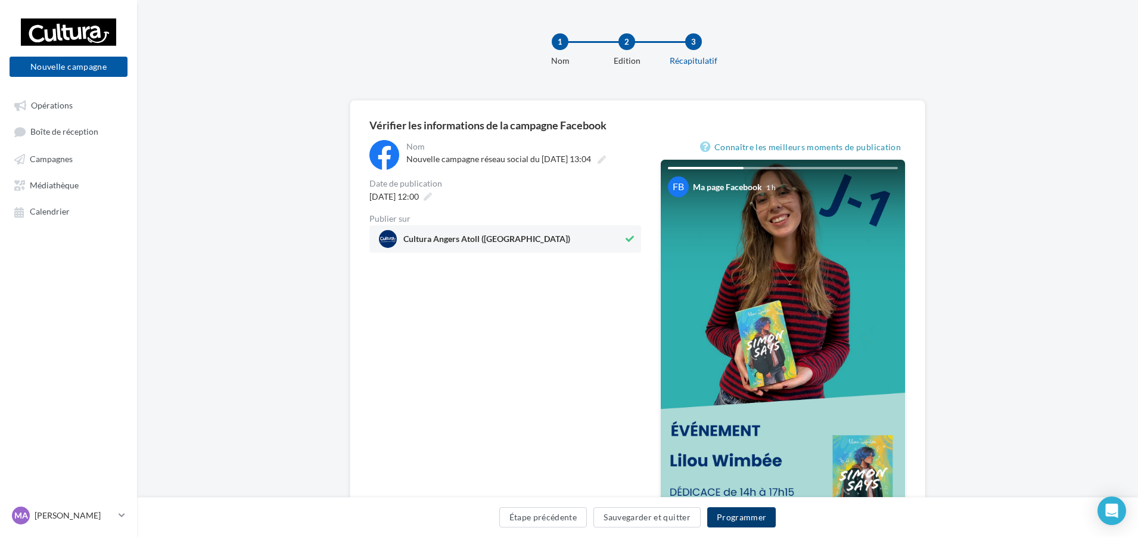
click at [746, 518] on button "Programmer" at bounding box center [741, 517] width 69 height 20
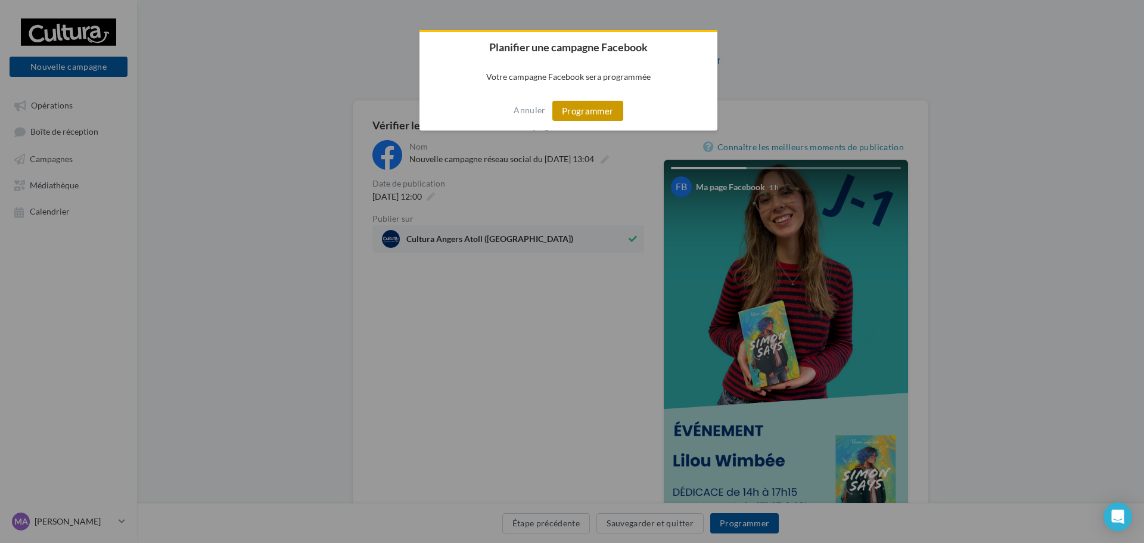
click at [605, 115] on button "Programmer" at bounding box center [587, 111] width 71 height 20
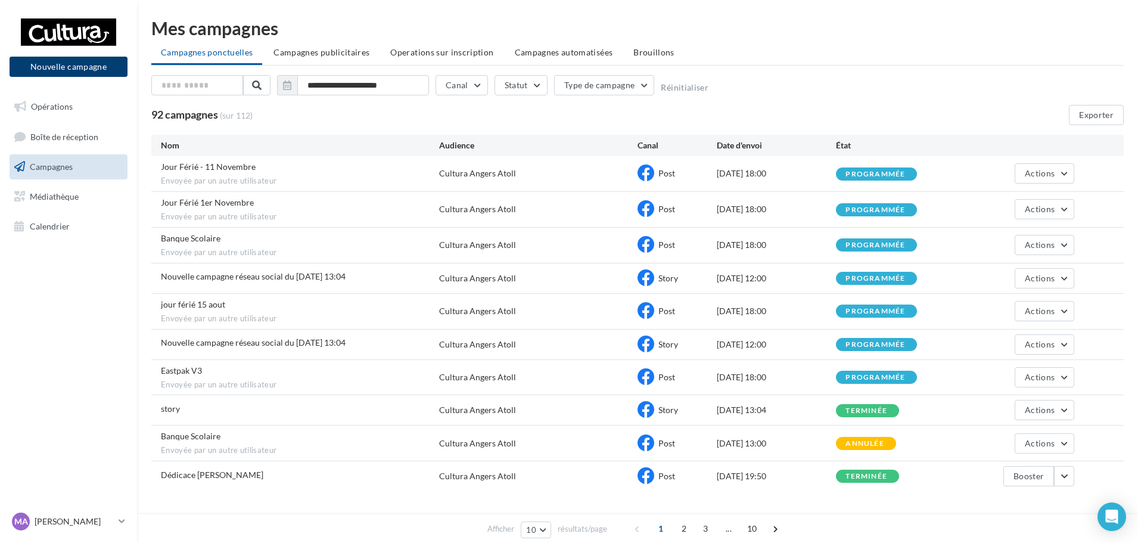
click at [86, 72] on button "Nouvelle campagne" at bounding box center [69, 67] width 118 height 20
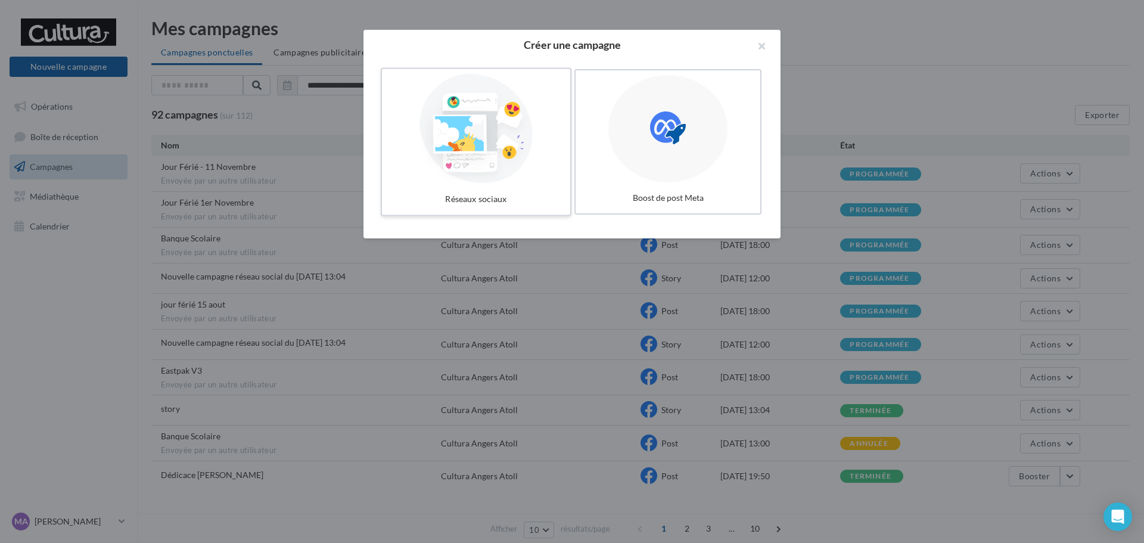
click at [517, 162] on div at bounding box center [476, 129] width 179 height 110
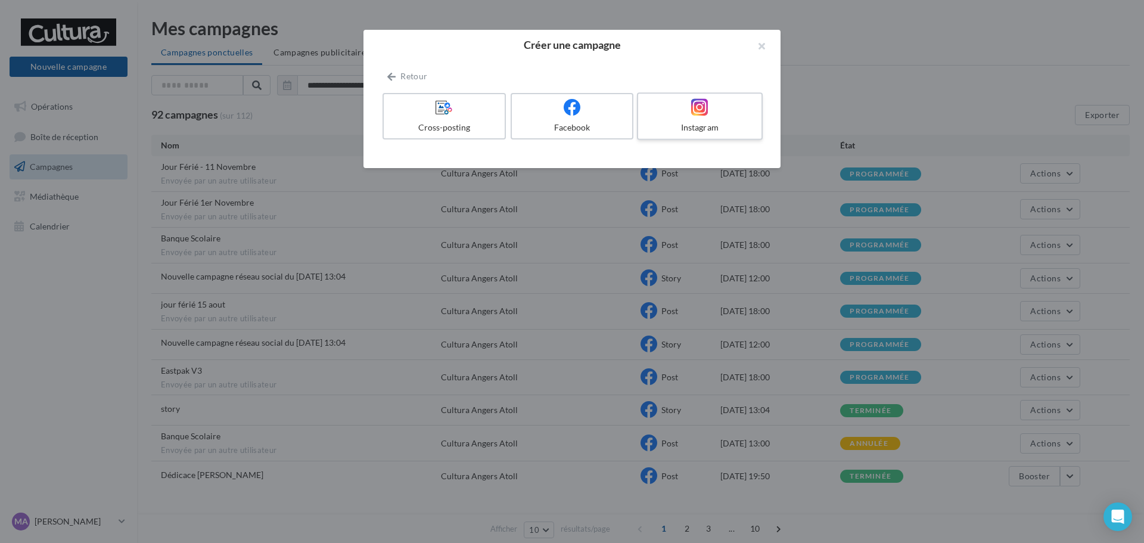
click at [685, 128] on div "Instagram" at bounding box center [699, 128] width 113 height 12
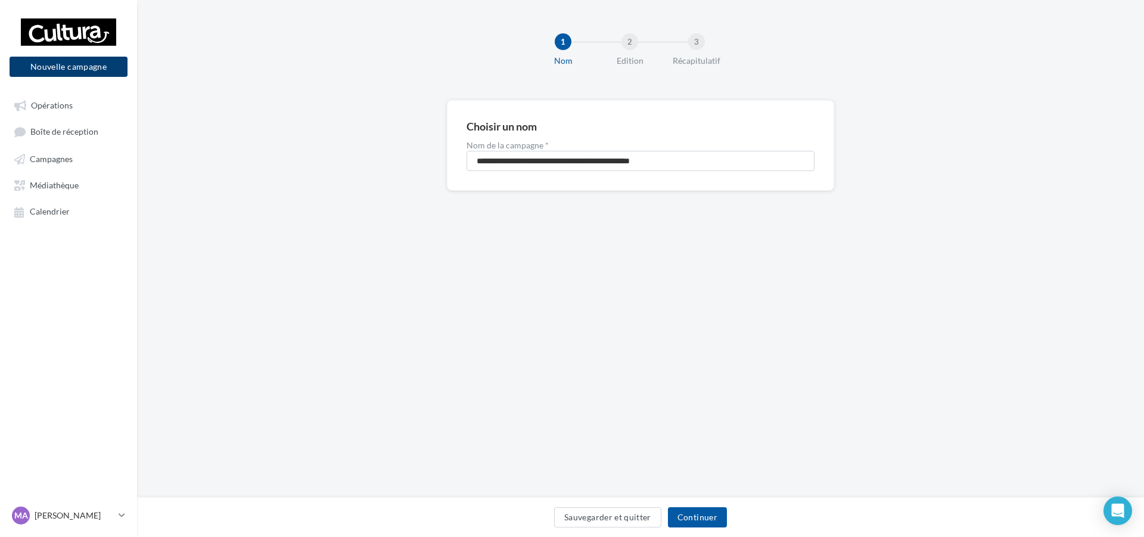
click at [63, 70] on button "Nouvelle campagne" at bounding box center [69, 67] width 118 height 20
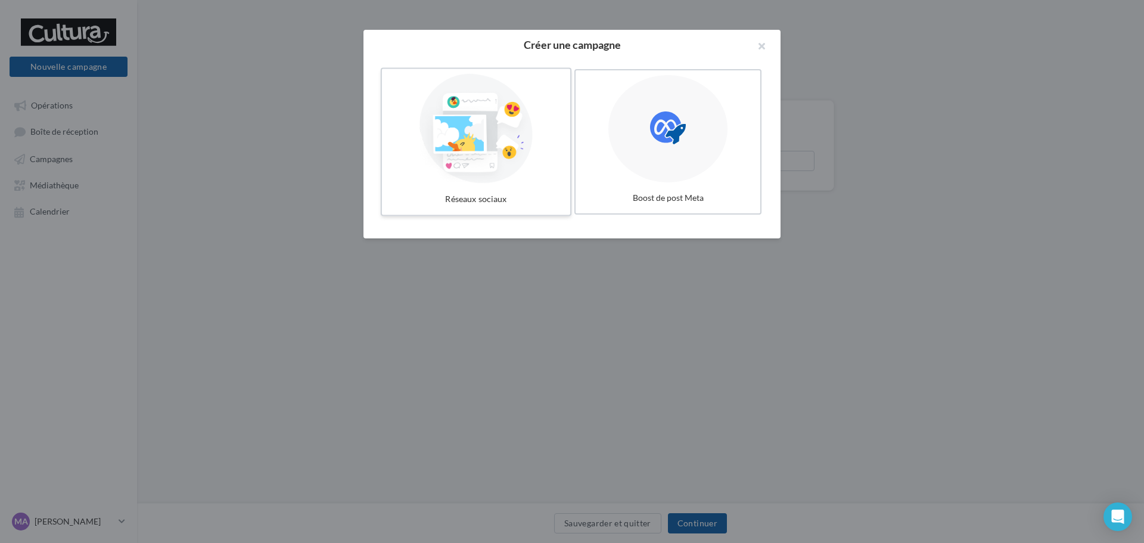
click at [458, 107] on div at bounding box center [476, 129] width 179 height 110
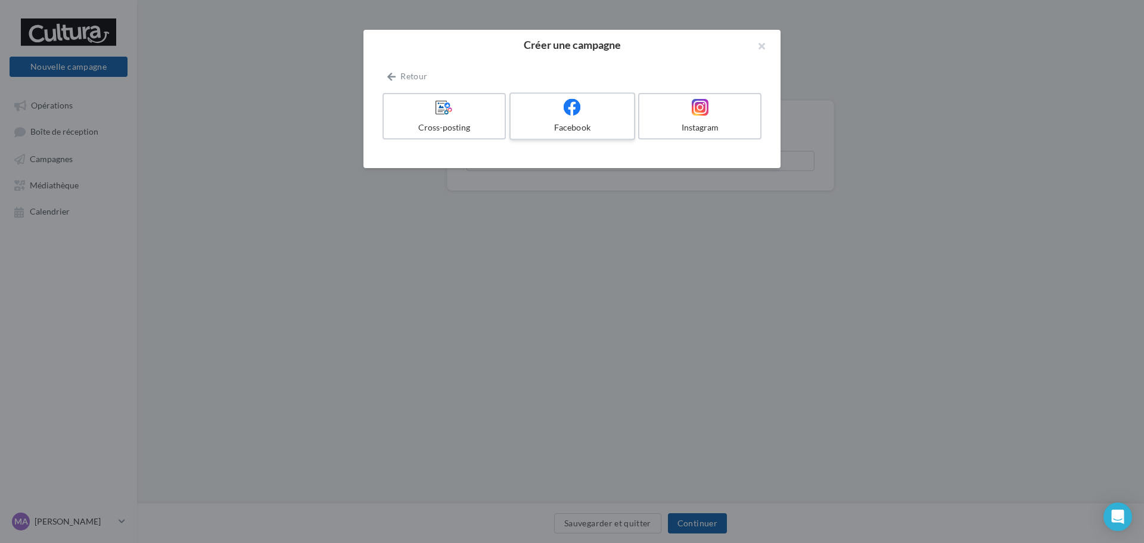
click at [601, 126] on div "Facebook" at bounding box center [571, 128] width 113 height 12
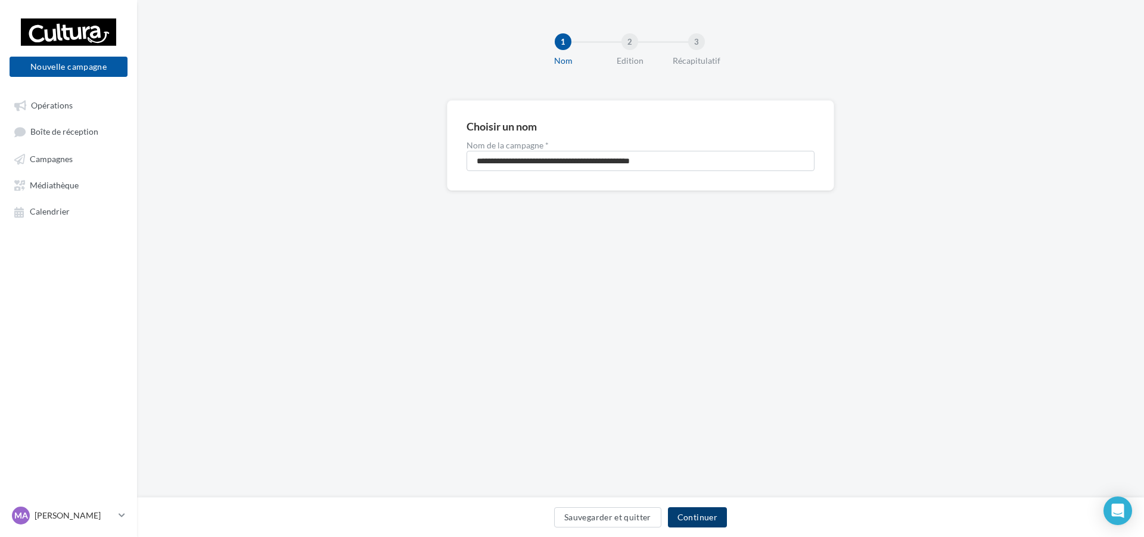
click at [708, 520] on button "Continuer" at bounding box center [697, 517] width 59 height 20
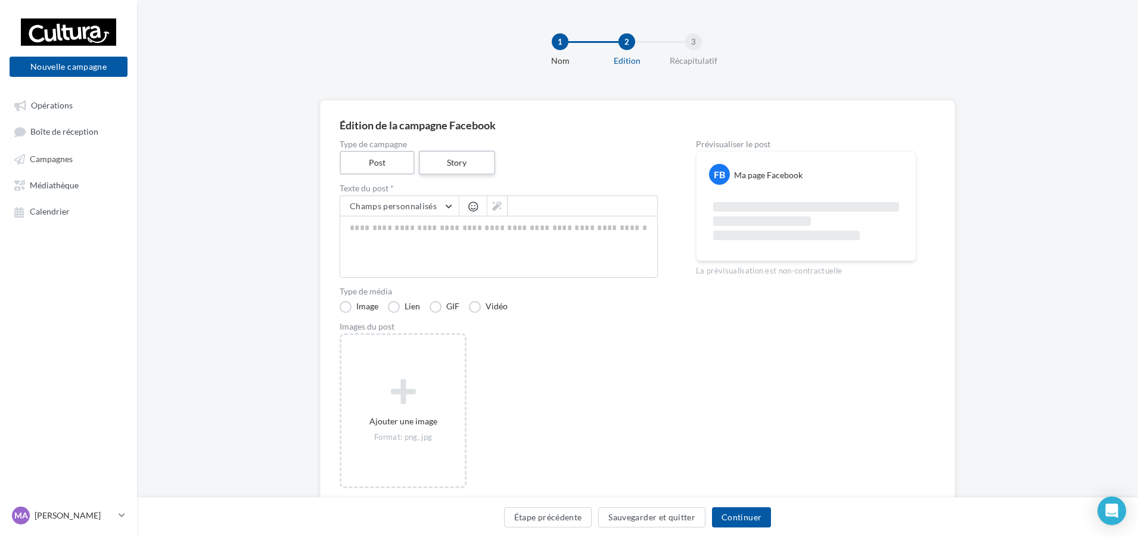
click at [480, 164] on label "Story" at bounding box center [456, 163] width 76 height 24
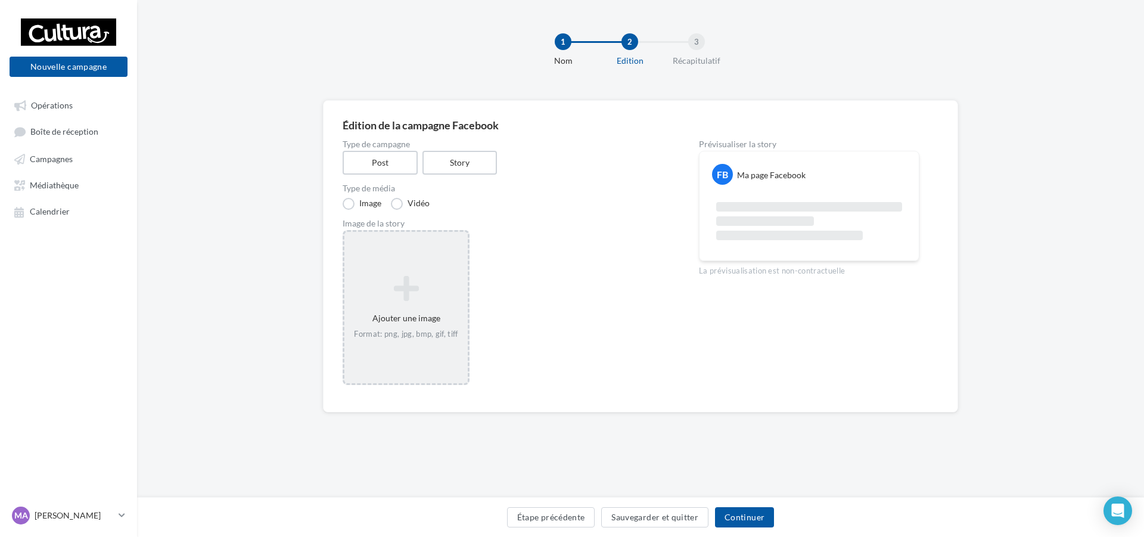
click at [450, 307] on div "Ajouter une image Format: png, jpg, bmp, gif, tiff" at bounding box center [405, 307] width 123 height 76
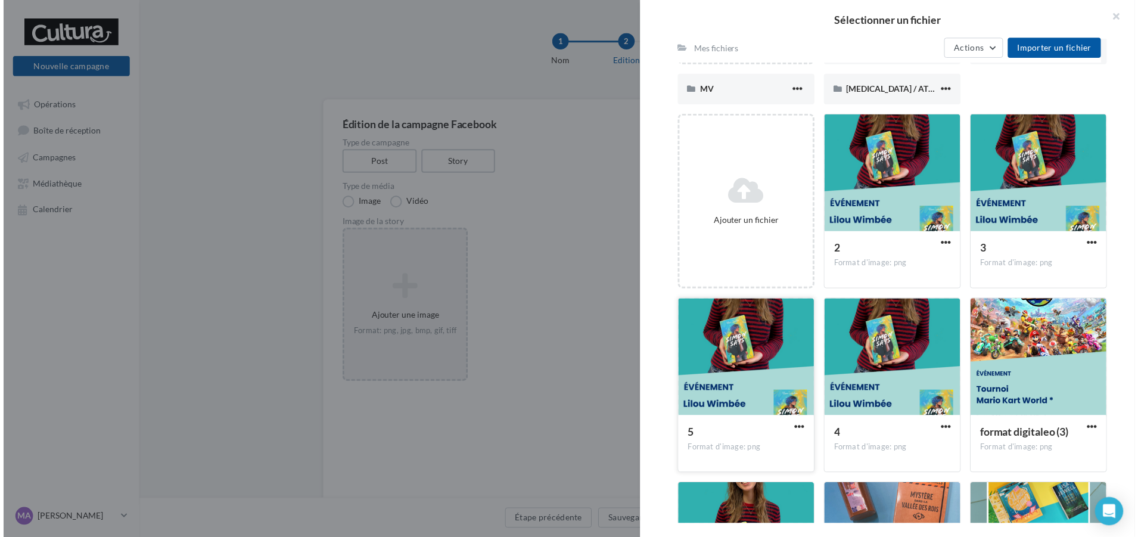
scroll to position [157, 0]
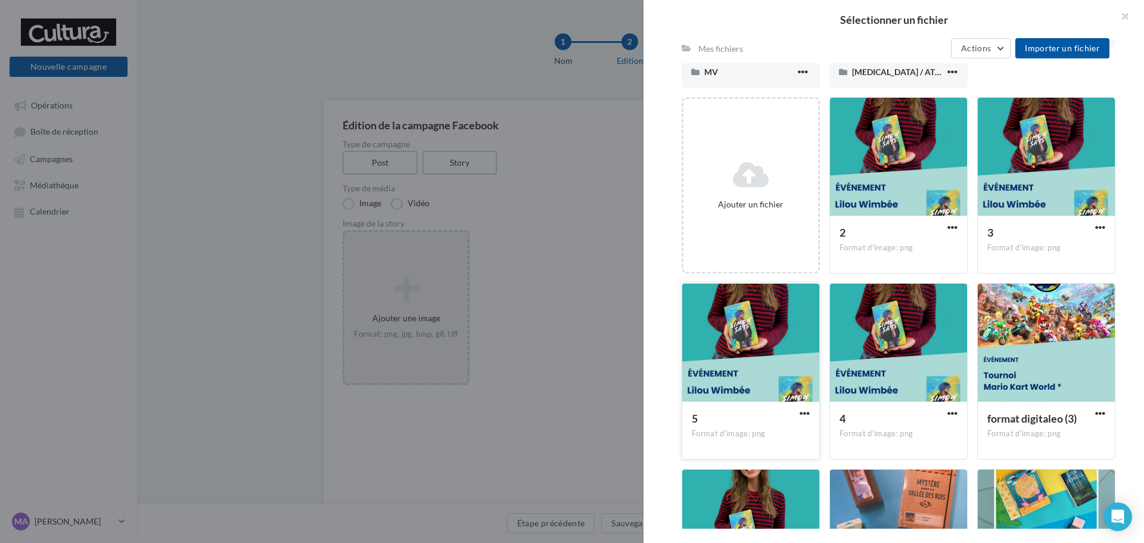
click at [761, 392] on div at bounding box center [750, 343] width 137 height 119
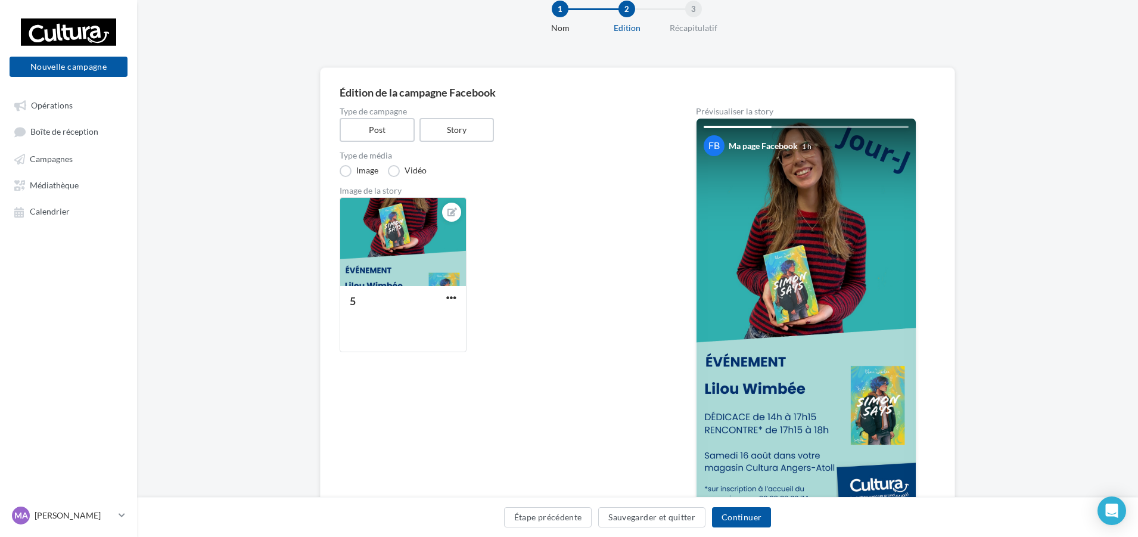
scroll to position [119, 0]
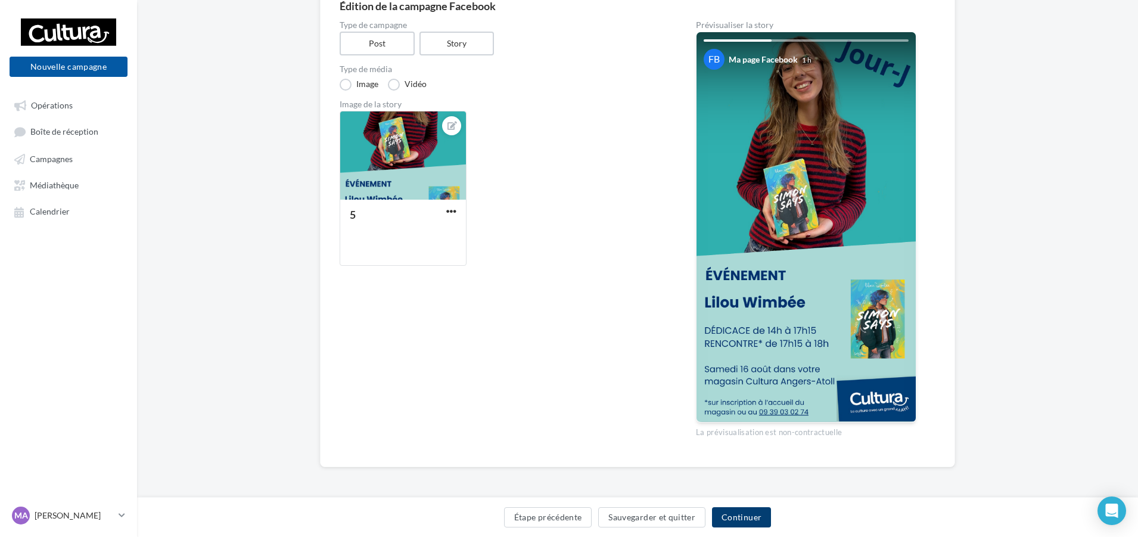
click at [753, 520] on button "Continuer" at bounding box center [741, 517] width 59 height 20
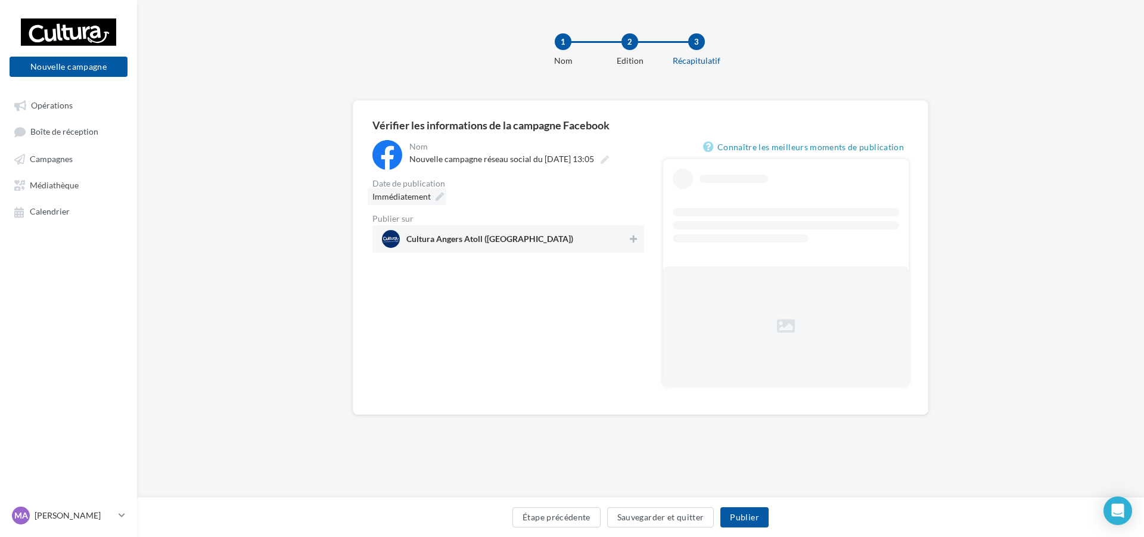
click at [436, 197] on icon at bounding box center [440, 196] width 8 height 8
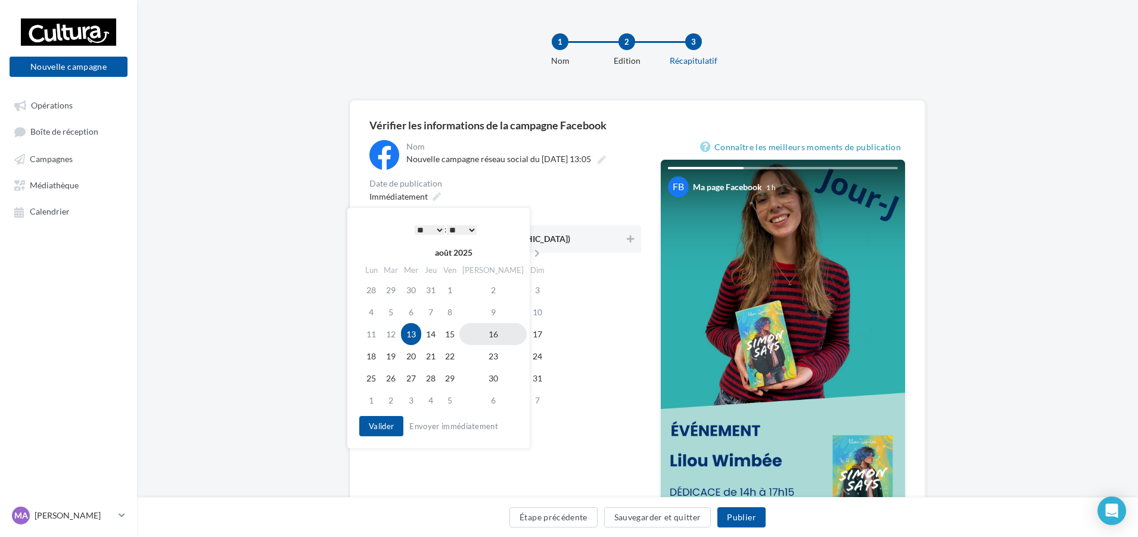
click at [478, 335] on td "16" at bounding box center [492, 334] width 67 height 22
click at [437, 228] on select "* * * * * * * * * * ** ** ** ** ** ** ** ** ** ** ** ** ** **" at bounding box center [427, 230] width 30 height 10
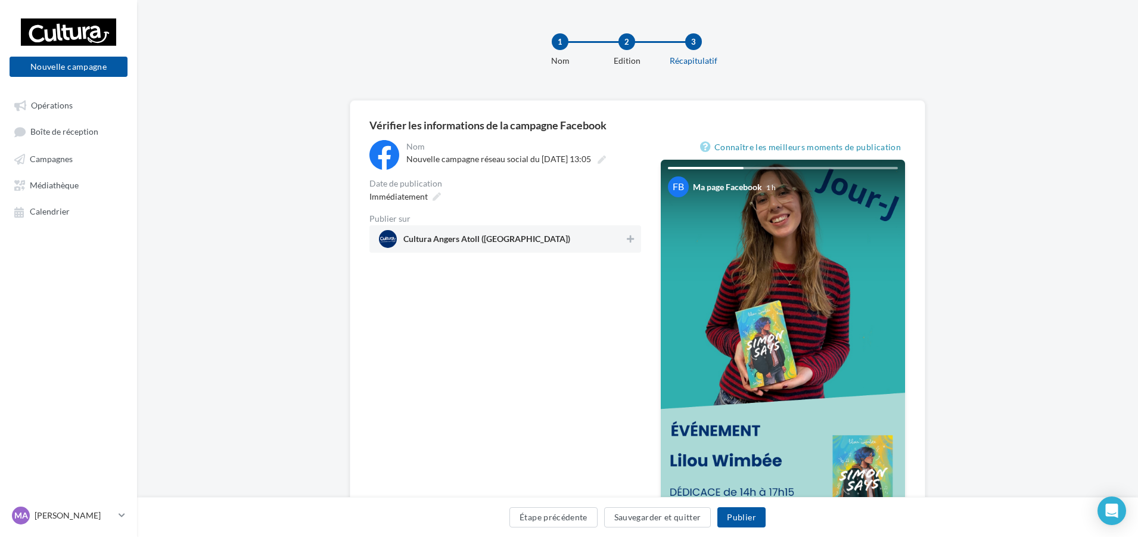
click at [559, 331] on div "**********" at bounding box center [505, 375] width 272 height 470
click at [629, 242] on icon at bounding box center [630, 239] width 7 height 8
click at [754, 515] on button "Programmer" at bounding box center [741, 517] width 69 height 20
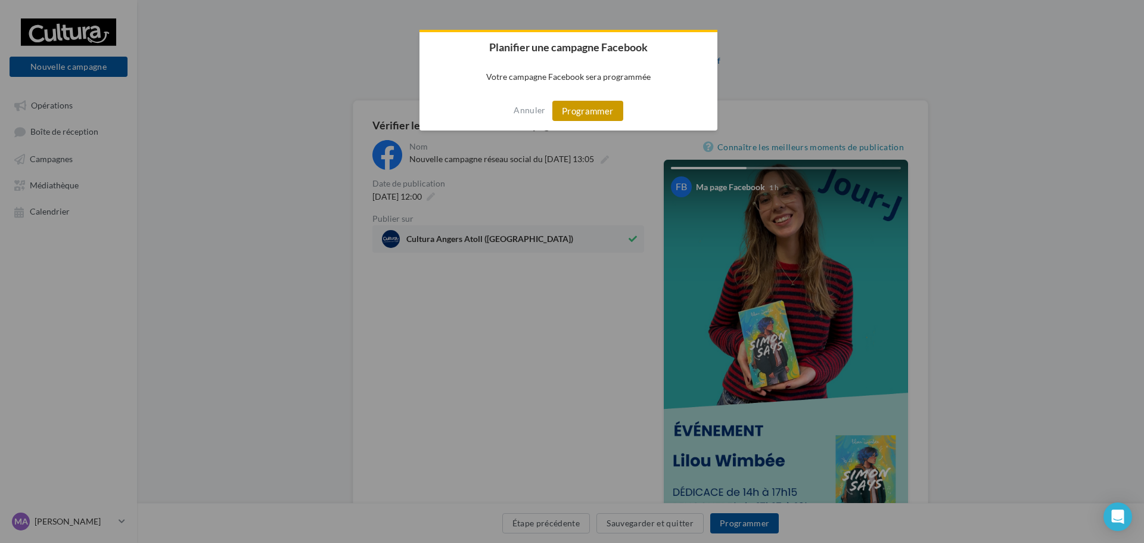
click at [604, 112] on button "Programmer" at bounding box center [587, 111] width 71 height 20
